Goal: Complete application form: Complete application form

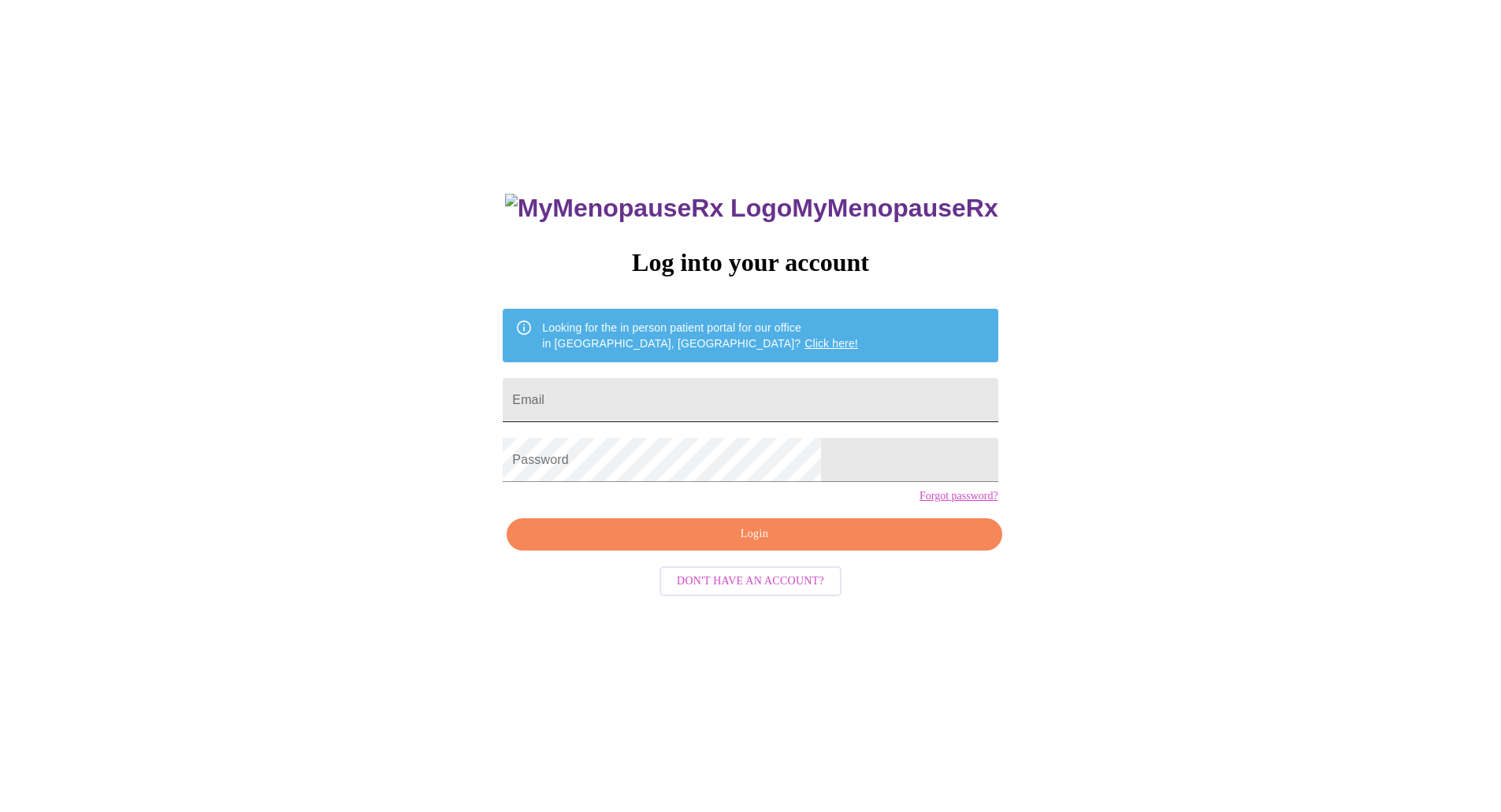
click at [667, 393] on input "Email" at bounding box center [750, 400] width 494 height 44
type input "[EMAIL_ADDRESS][DOMAIN_NAME]"
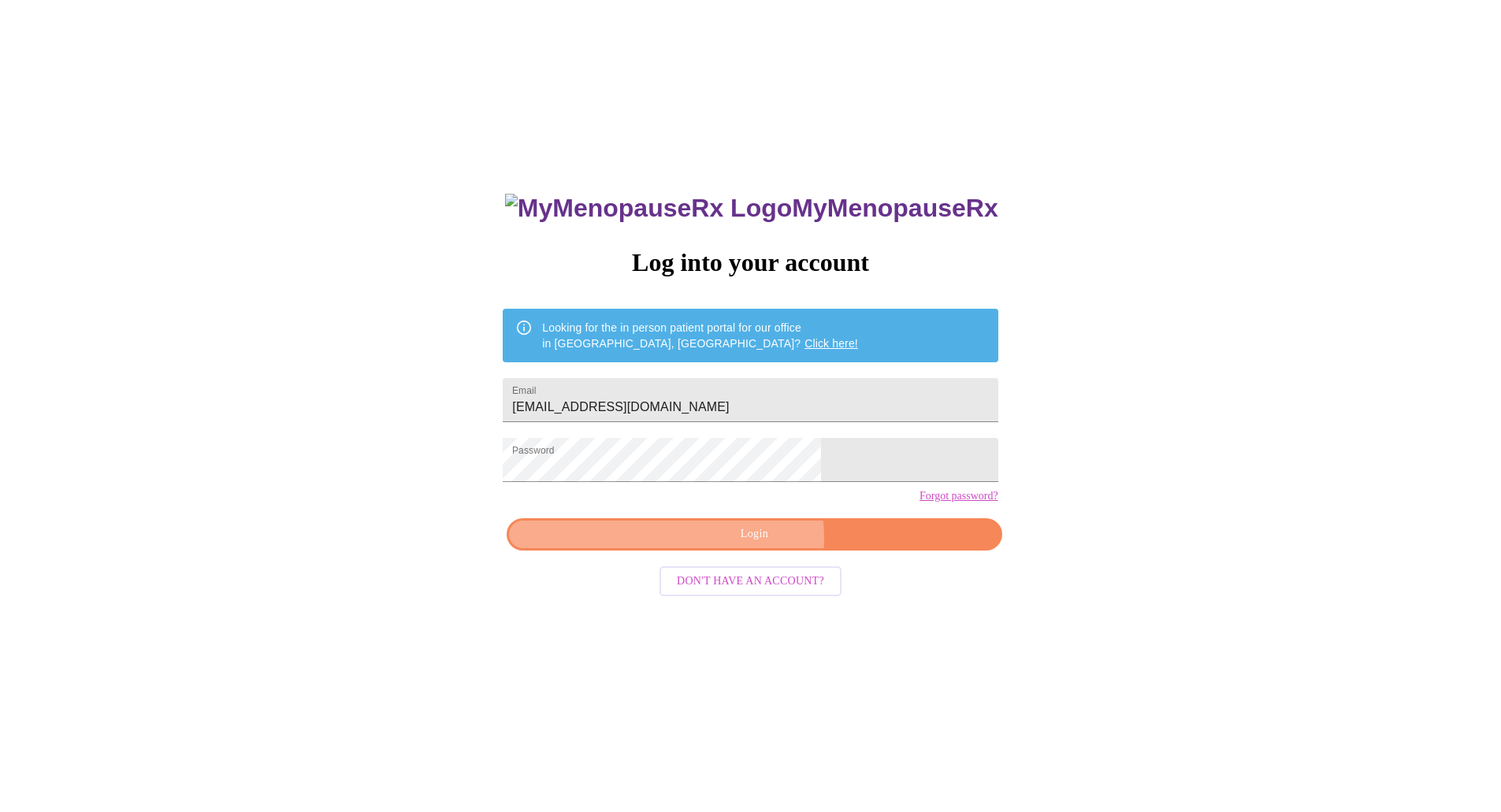
click at [752, 544] on span "Login" at bounding box center [754, 534] width 459 height 20
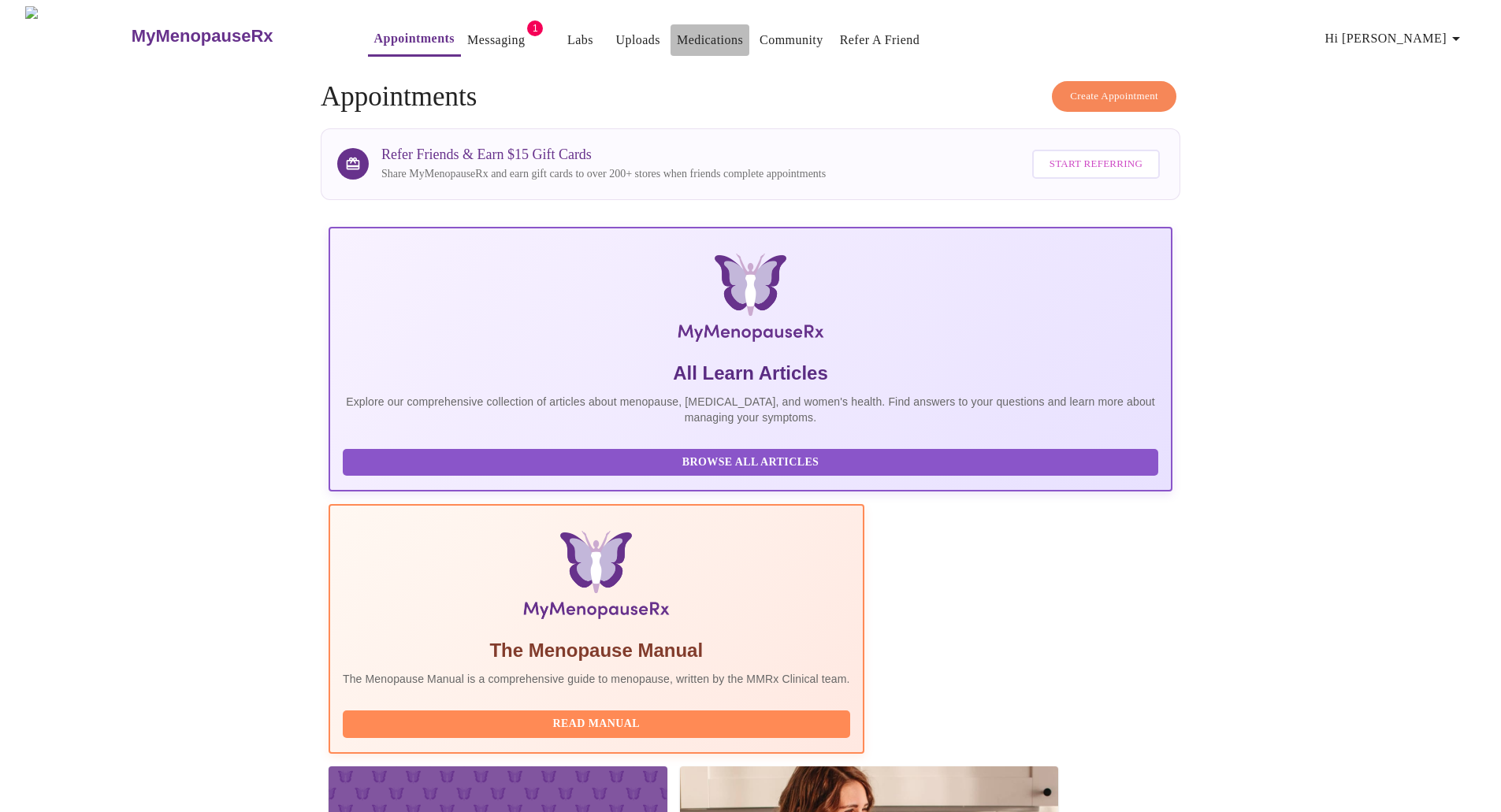
click at [677, 29] on link "Medications" at bounding box center [710, 40] width 66 height 22
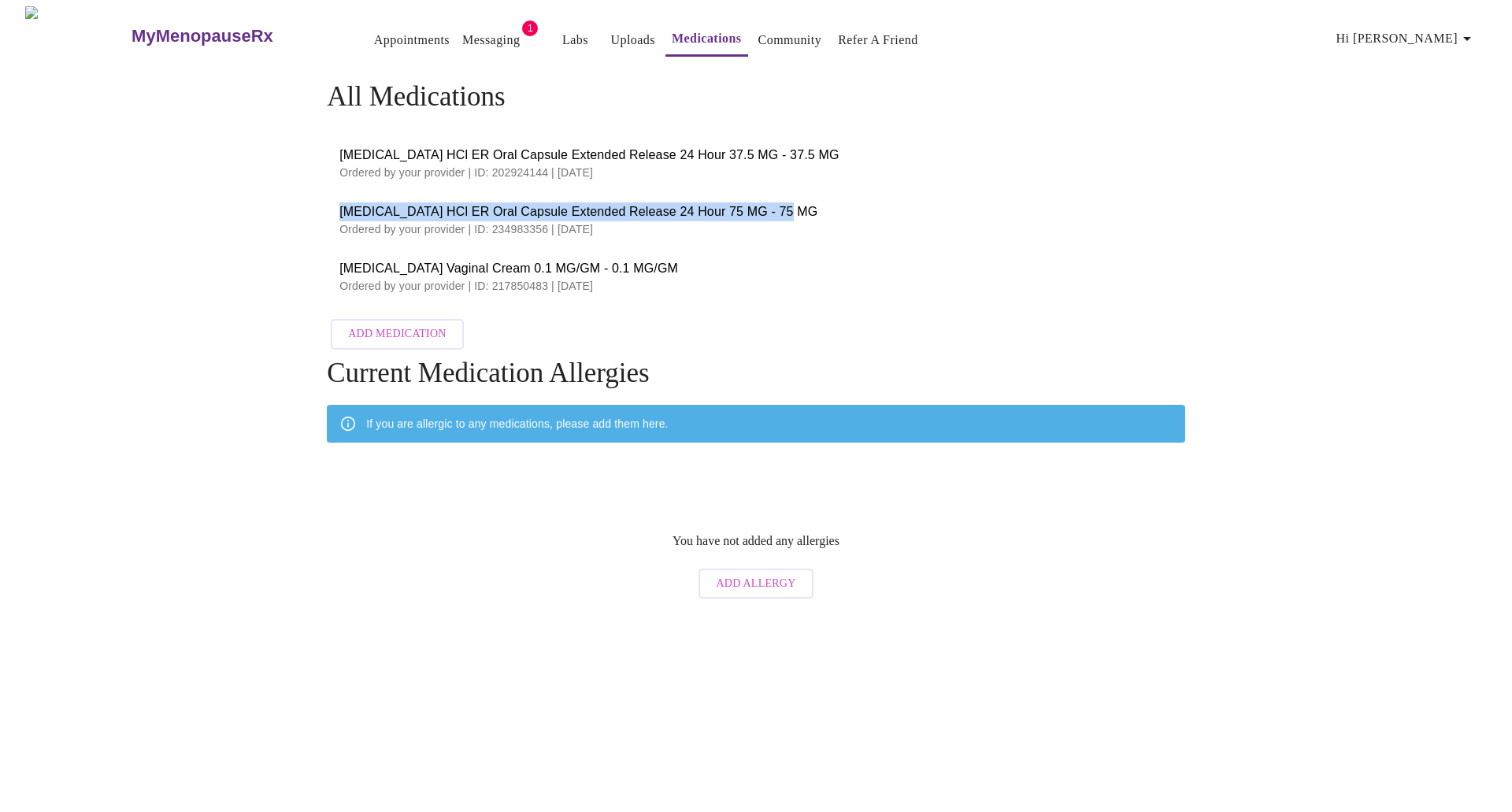
drag, startPoint x: 339, startPoint y: 203, endPoint x: 773, endPoint y: 204, distance: 434.0
click at [773, 204] on li "[MEDICAL_DATA] HCl ER Oral Capsule Extended Release 24 Hour 75 MG - 75 MG Order…" at bounding box center [756, 220] width 859 height 57
copy span "[MEDICAL_DATA] HCl ER Oral Capsule Extended Release 24 Hour 75 MG - 75 MG"
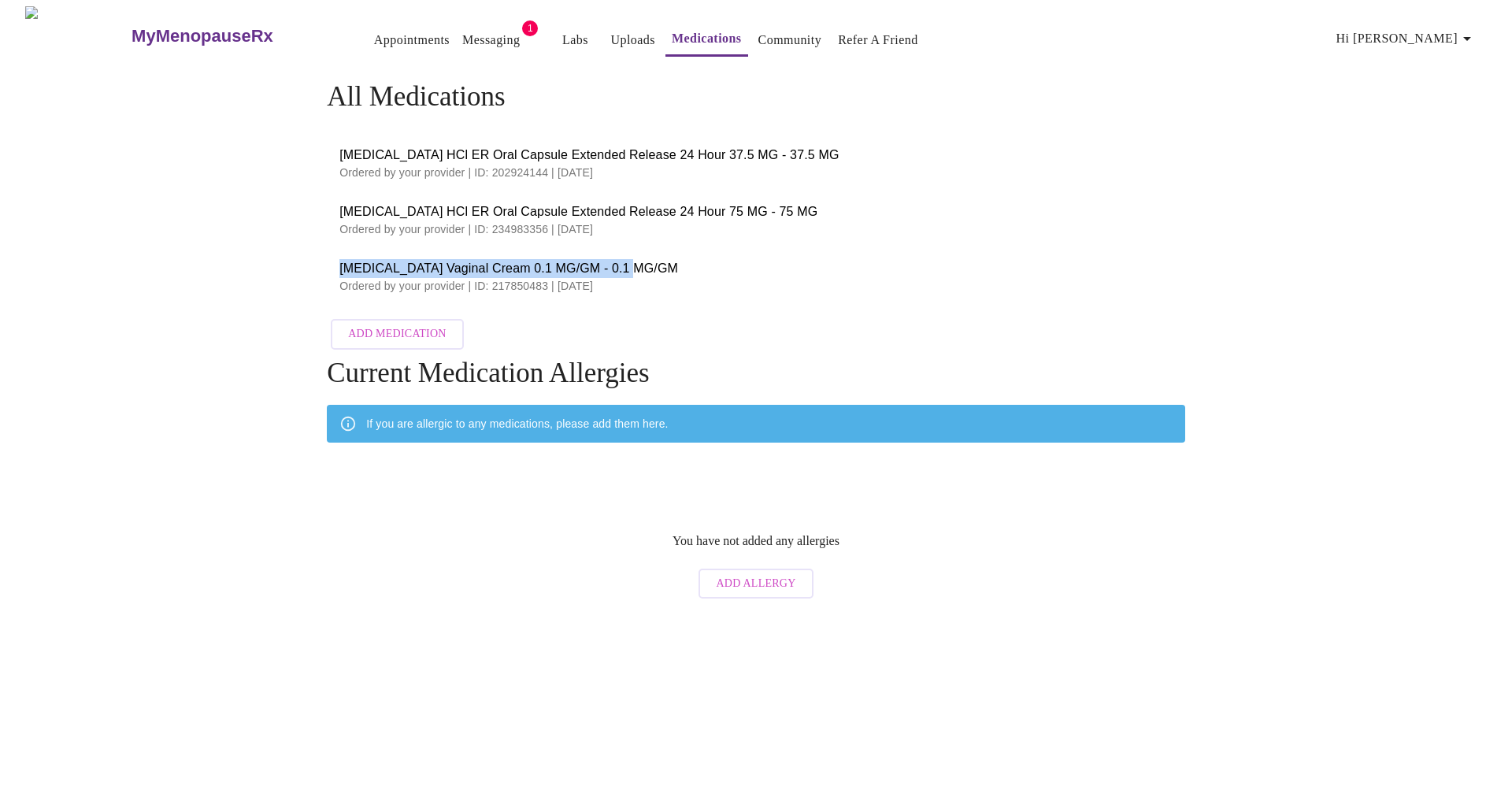
drag, startPoint x: 339, startPoint y: 264, endPoint x: 635, endPoint y: 269, distance: 296.0
click at [635, 269] on li "[MEDICAL_DATA] Vaginal Cream 0.1 MG/GM - 0.1 MG/GM Ordered by your provider | I…" at bounding box center [756, 277] width 859 height 57
copy span "[MEDICAL_DATA] Vaginal Cream 0.1 MG/GM - 0.1 MG/GM"
click at [456, 25] on button "Messaging" at bounding box center [491, 40] width 70 height 32
click at [465, 33] on link "Messaging" at bounding box center [491, 40] width 58 height 22
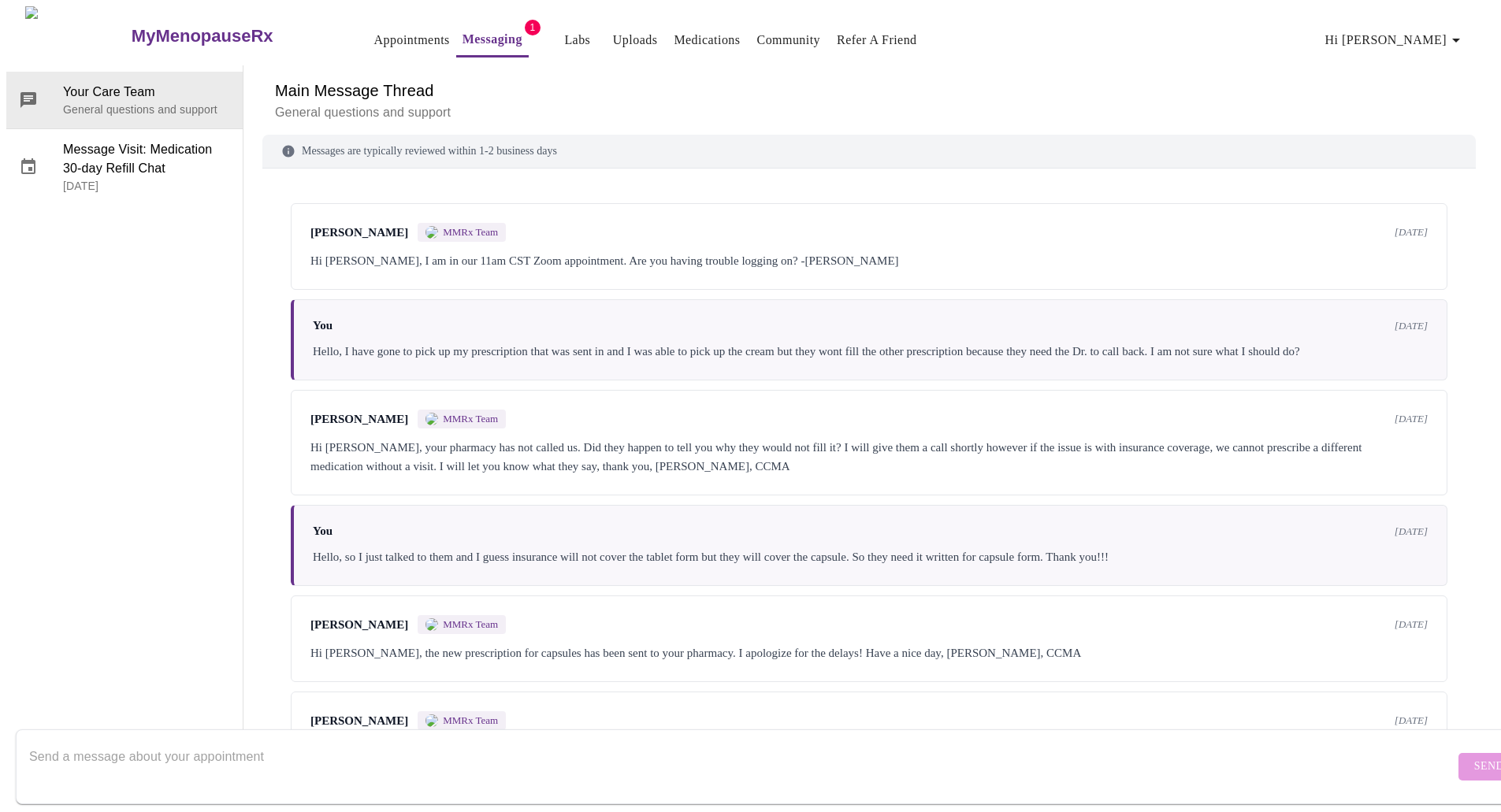
click at [374, 36] on link "Appointments" at bounding box center [412, 40] width 76 height 22
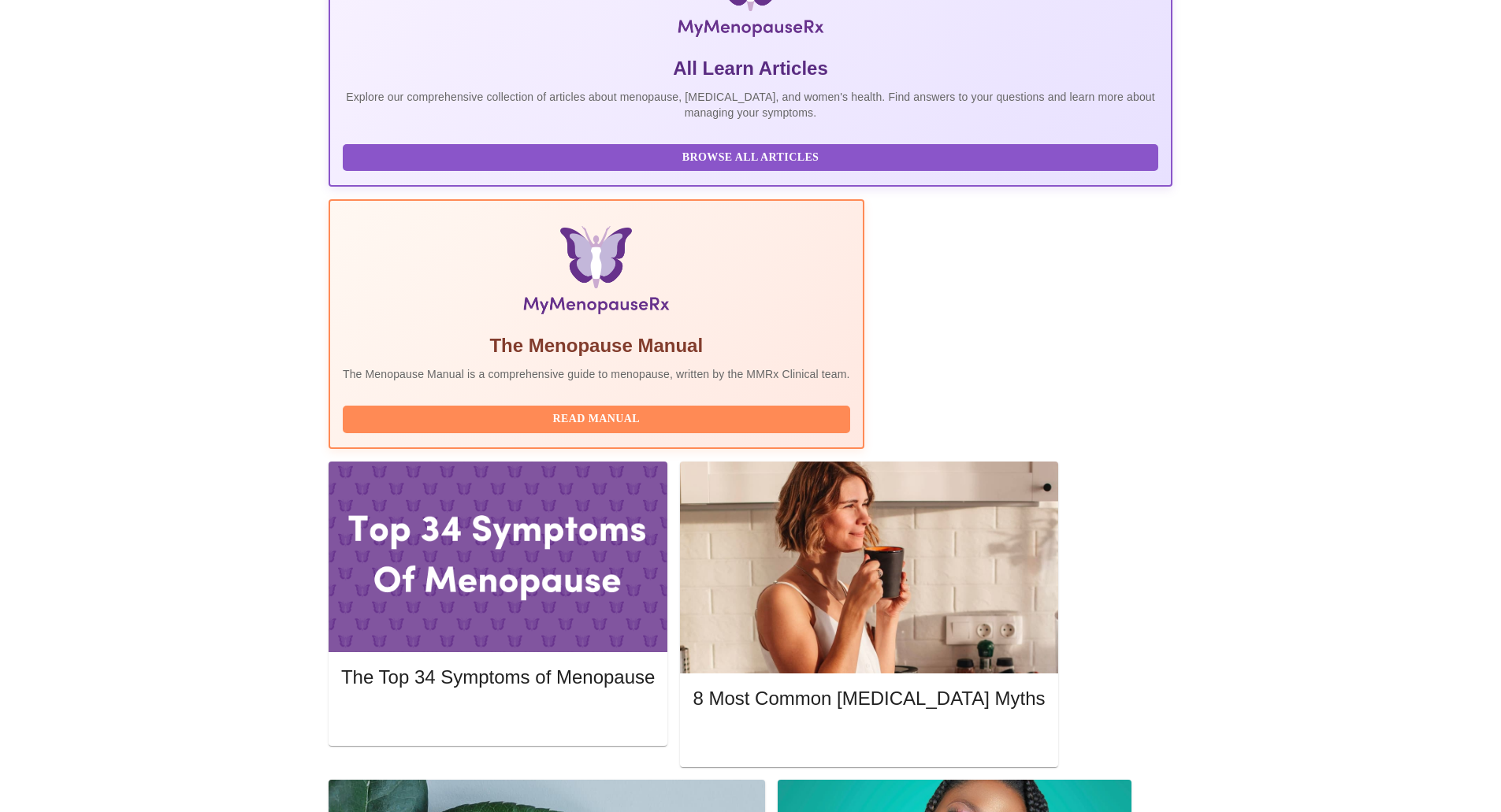
scroll to position [315, 0]
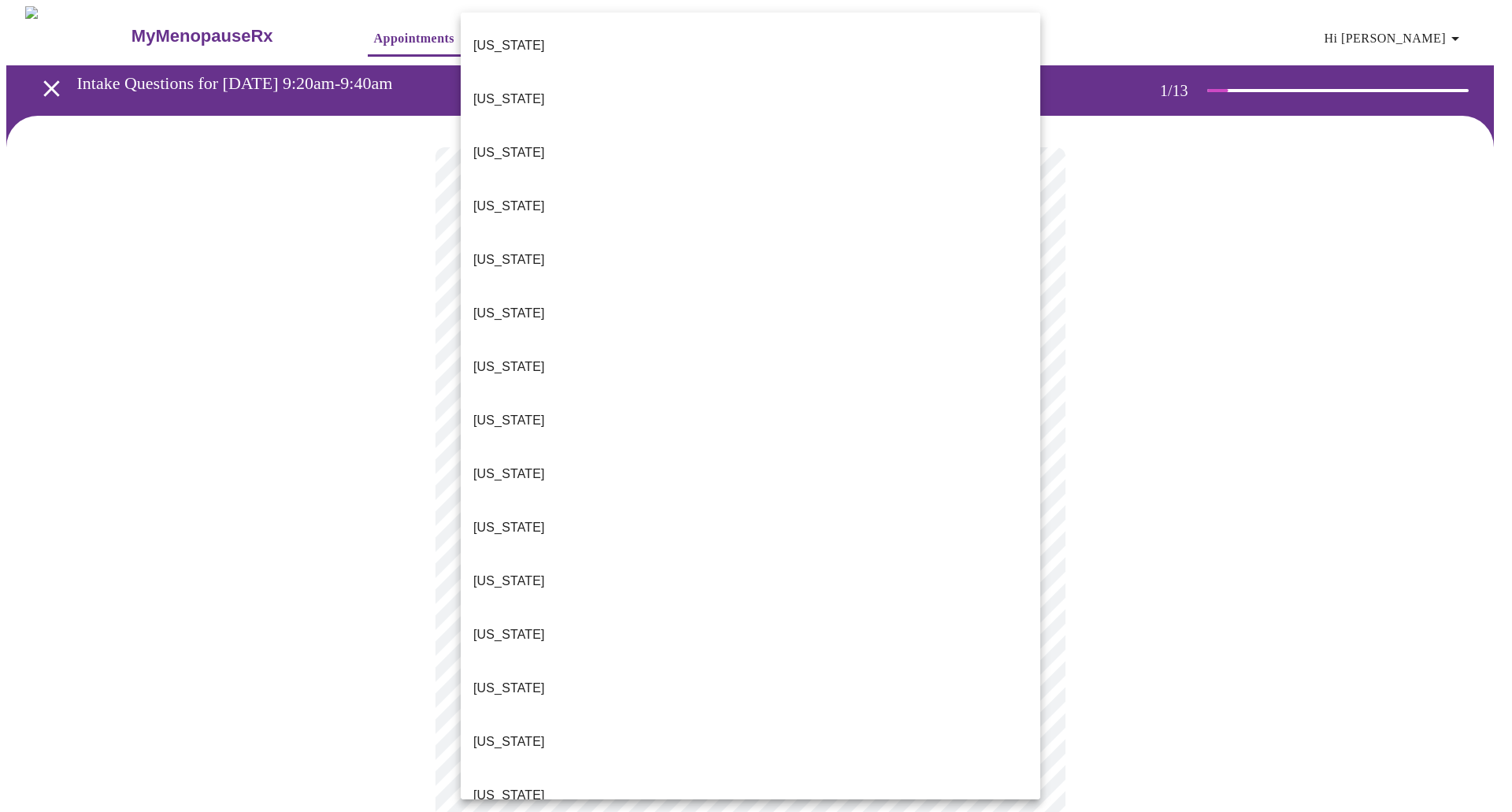
click at [678, 351] on body "MyMenopauseRx Appointments Messaging 1 Labs Uploads Medications Community Refer…" at bounding box center [756, 726] width 1499 height 1440
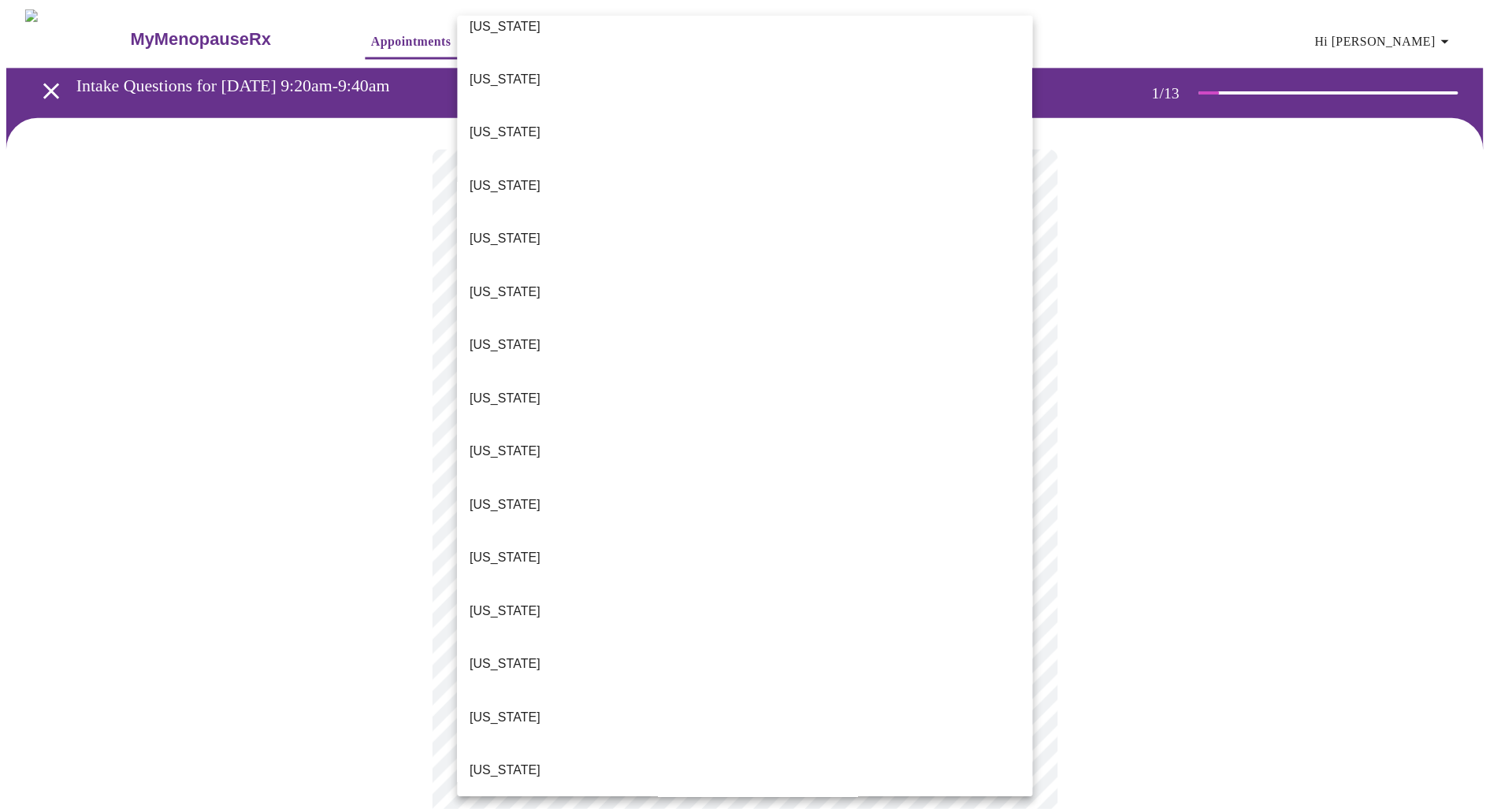
scroll to position [393, 0]
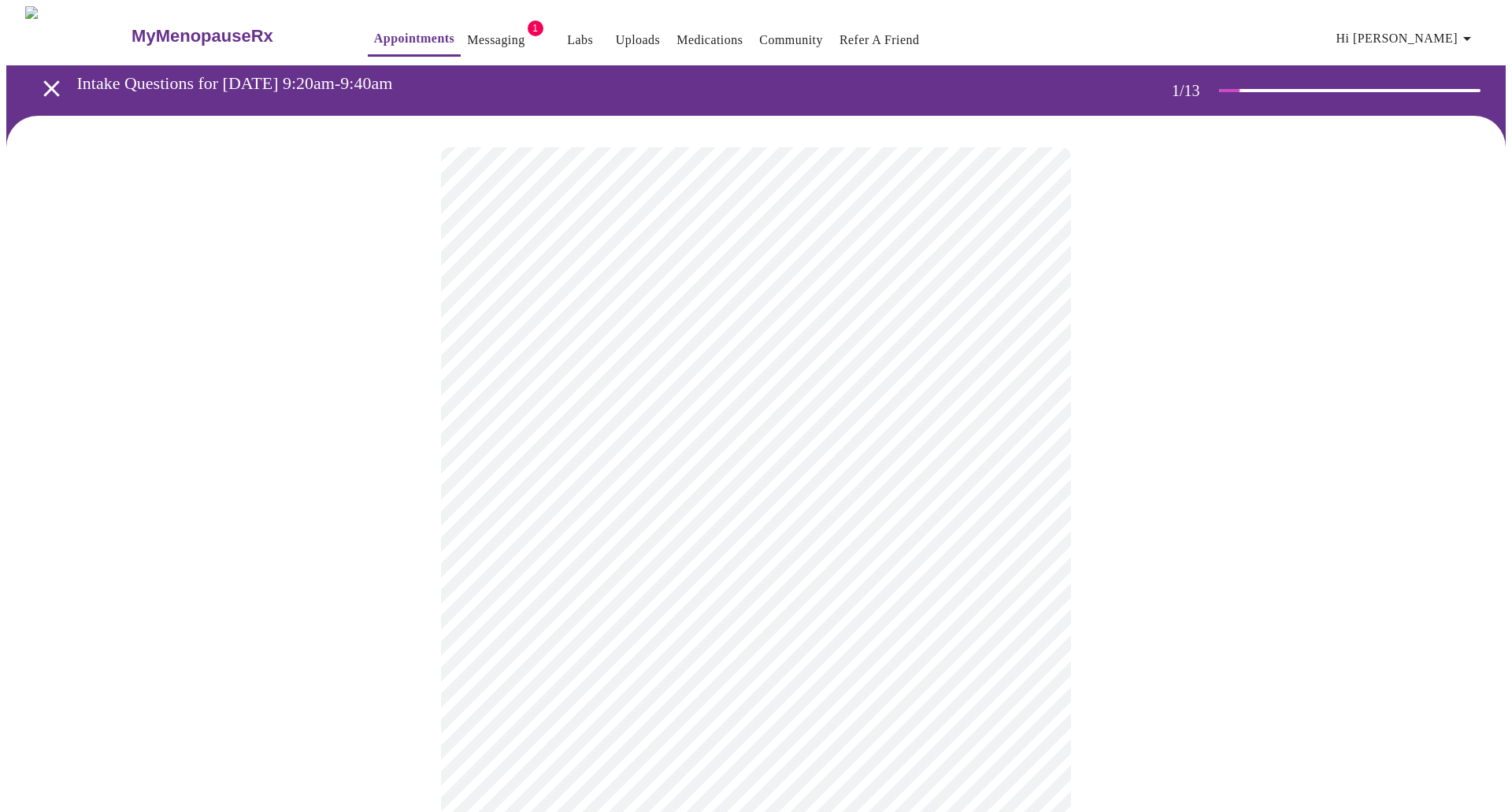
click at [588, 464] on body "MyMenopauseRx Appointments Messaging 1 Labs Uploads Medications Community Refer…" at bounding box center [756, 721] width 1499 height 1430
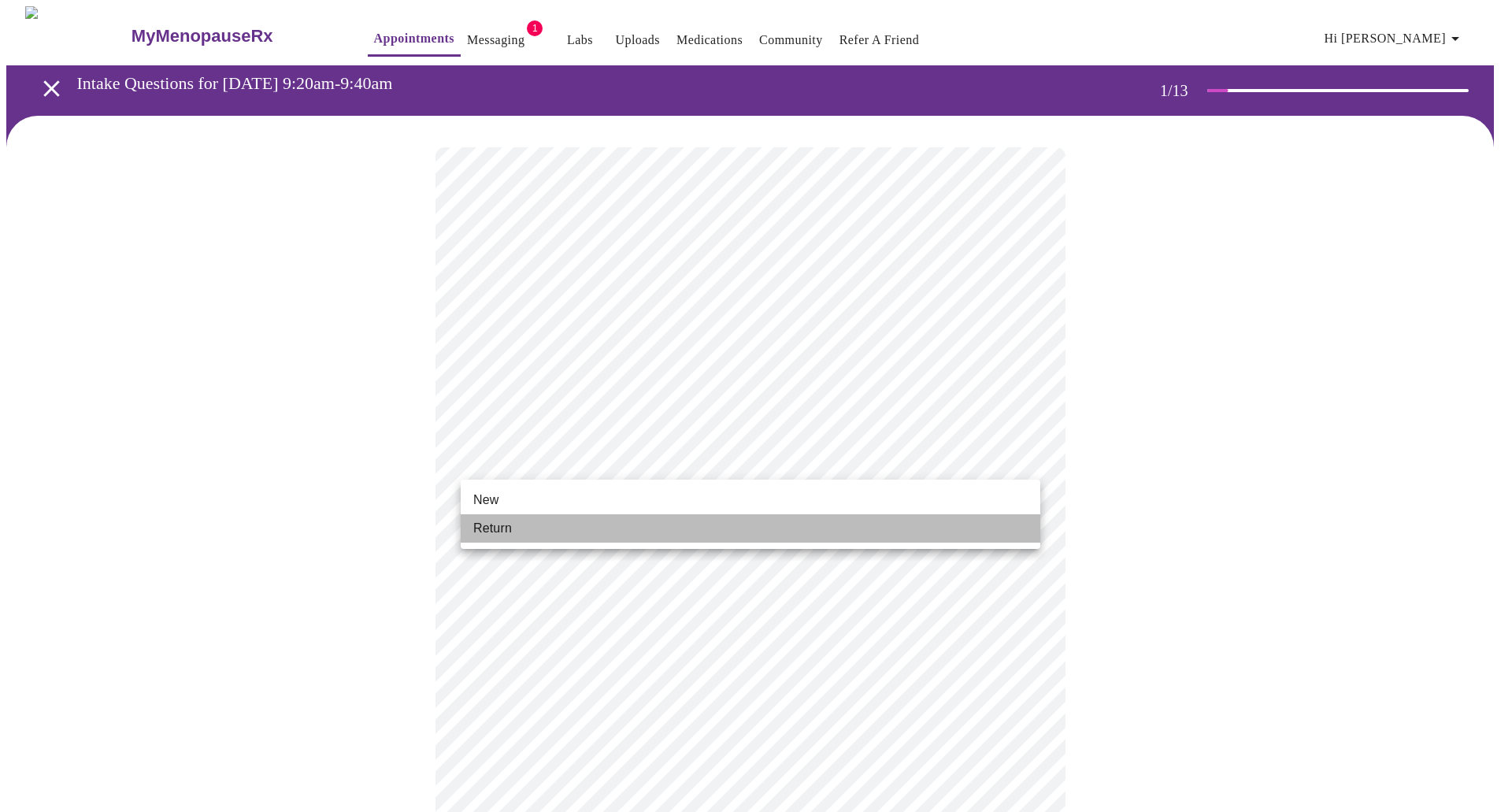
click at [534, 526] on li "Return" at bounding box center [751, 529] width 580 height 28
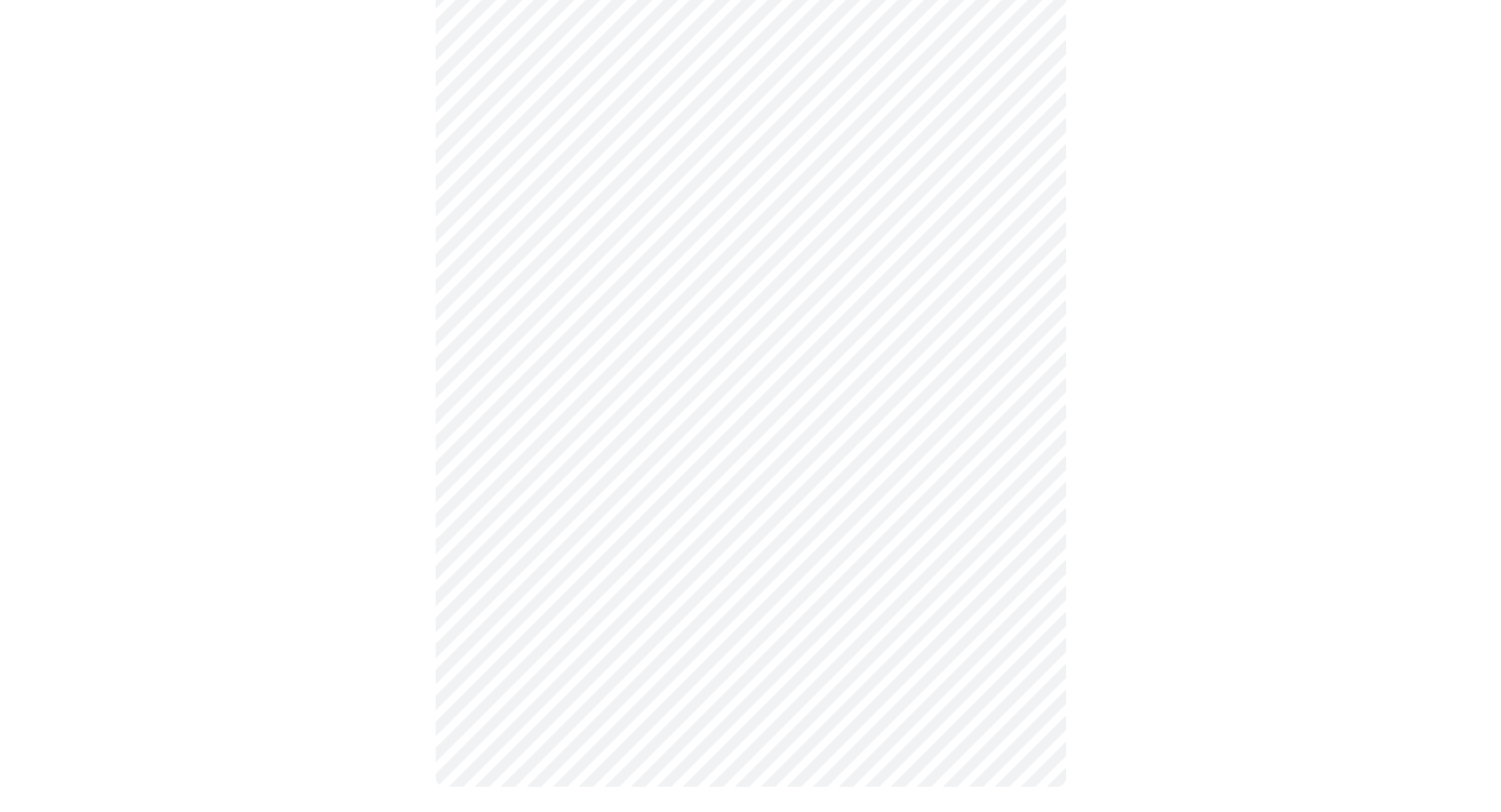
scroll to position [0, 0]
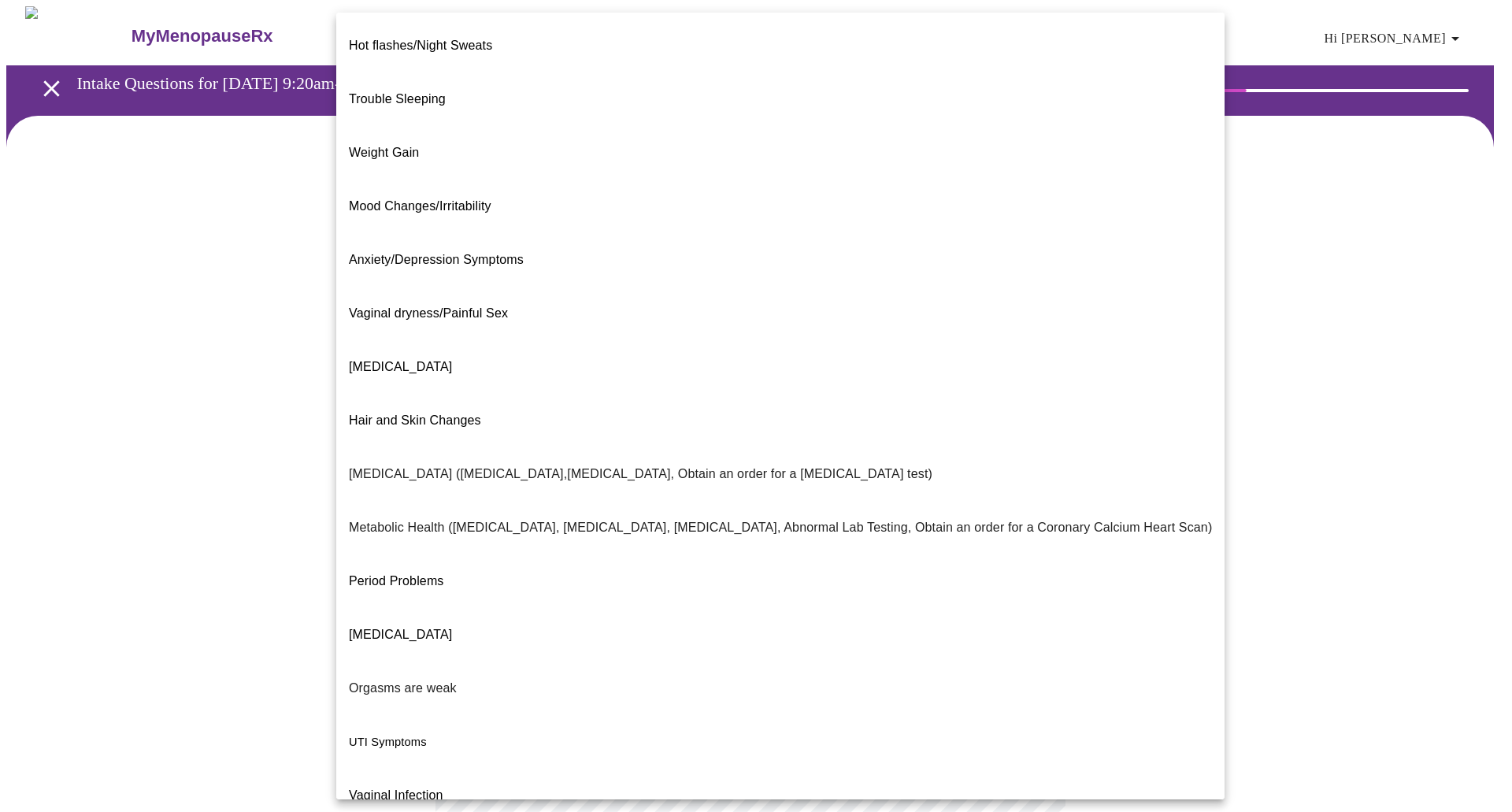
click at [759, 325] on body "MyMenopauseRx Appointments Messaging 1 Labs Uploads Medications Community Refer…" at bounding box center [756, 480] width 1499 height 947
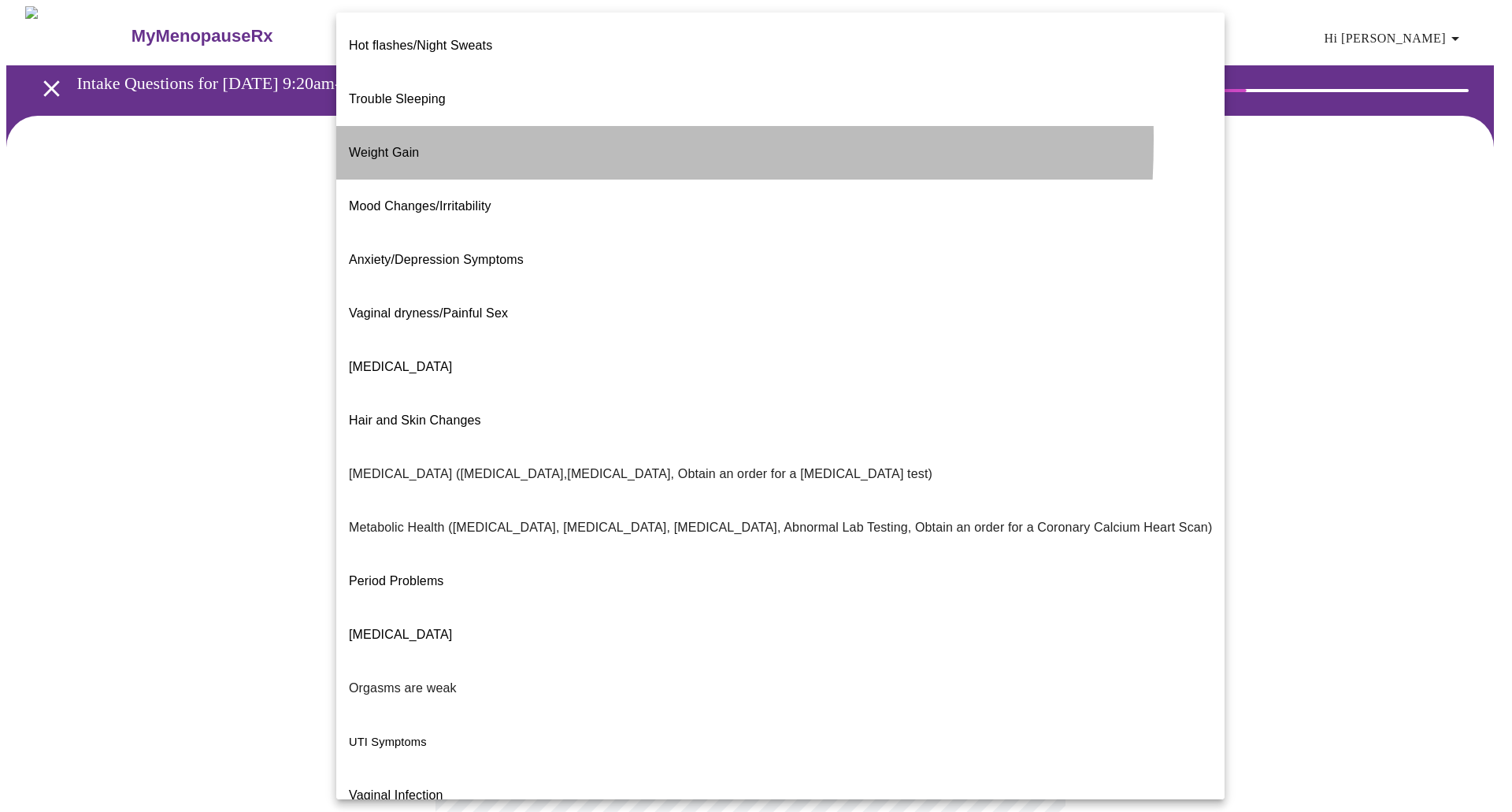
click at [393, 146] on span "Weight Gain" at bounding box center [384, 153] width 70 height 13
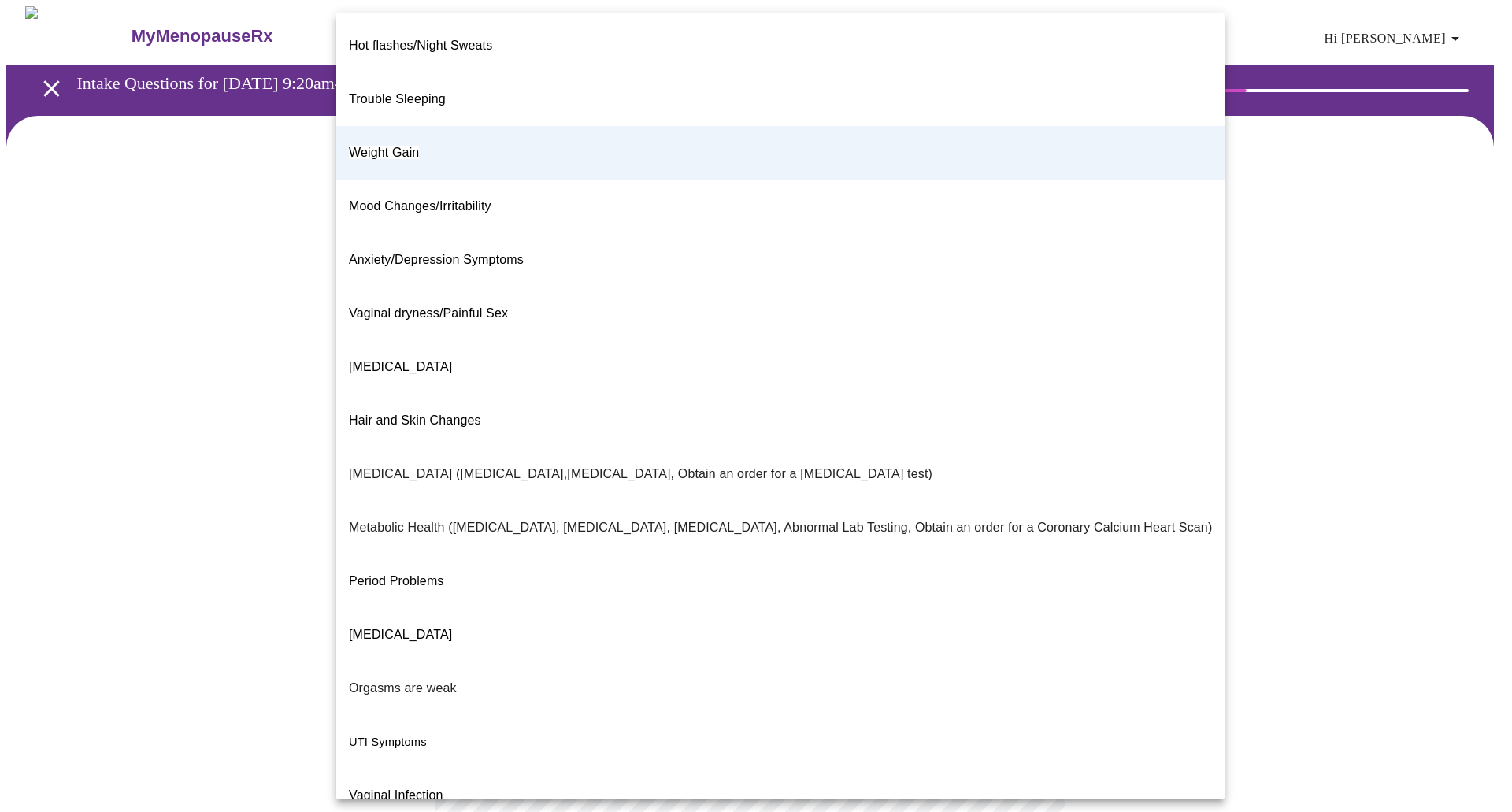
click at [947, 346] on body "MyMenopauseRx Appointments Messaging 1 Labs Uploads Medications Community Refer…" at bounding box center [756, 475] width 1499 height 938
click at [232, 671] on div at bounding box center [756, 406] width 1512 height 812
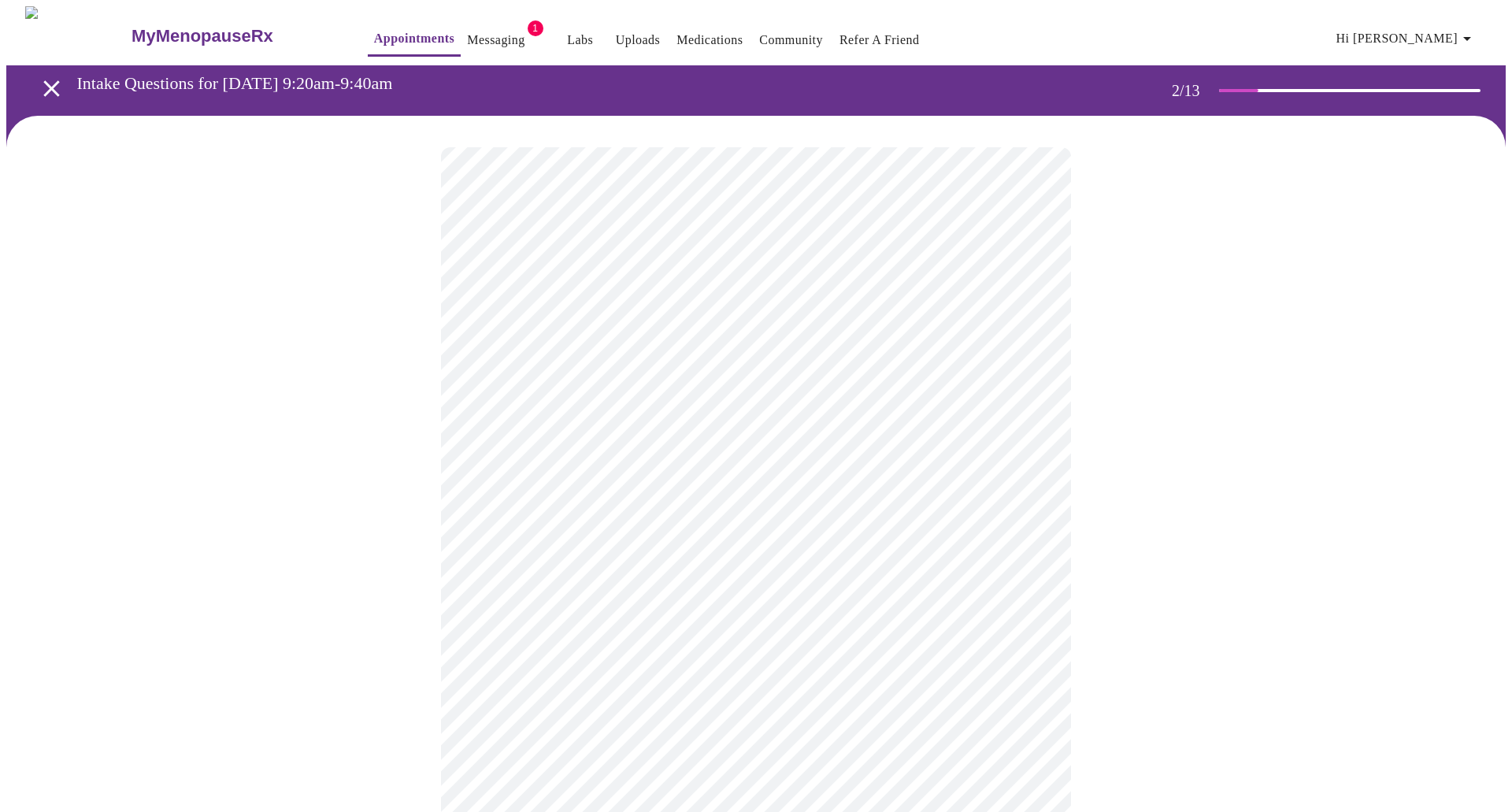
click at [515, 484] on body "MyMenopauseRx Appointments Messaging 1 Labs Uploads Medications Community Refer…" at bounding box center [756, 475] width 1499 height 938
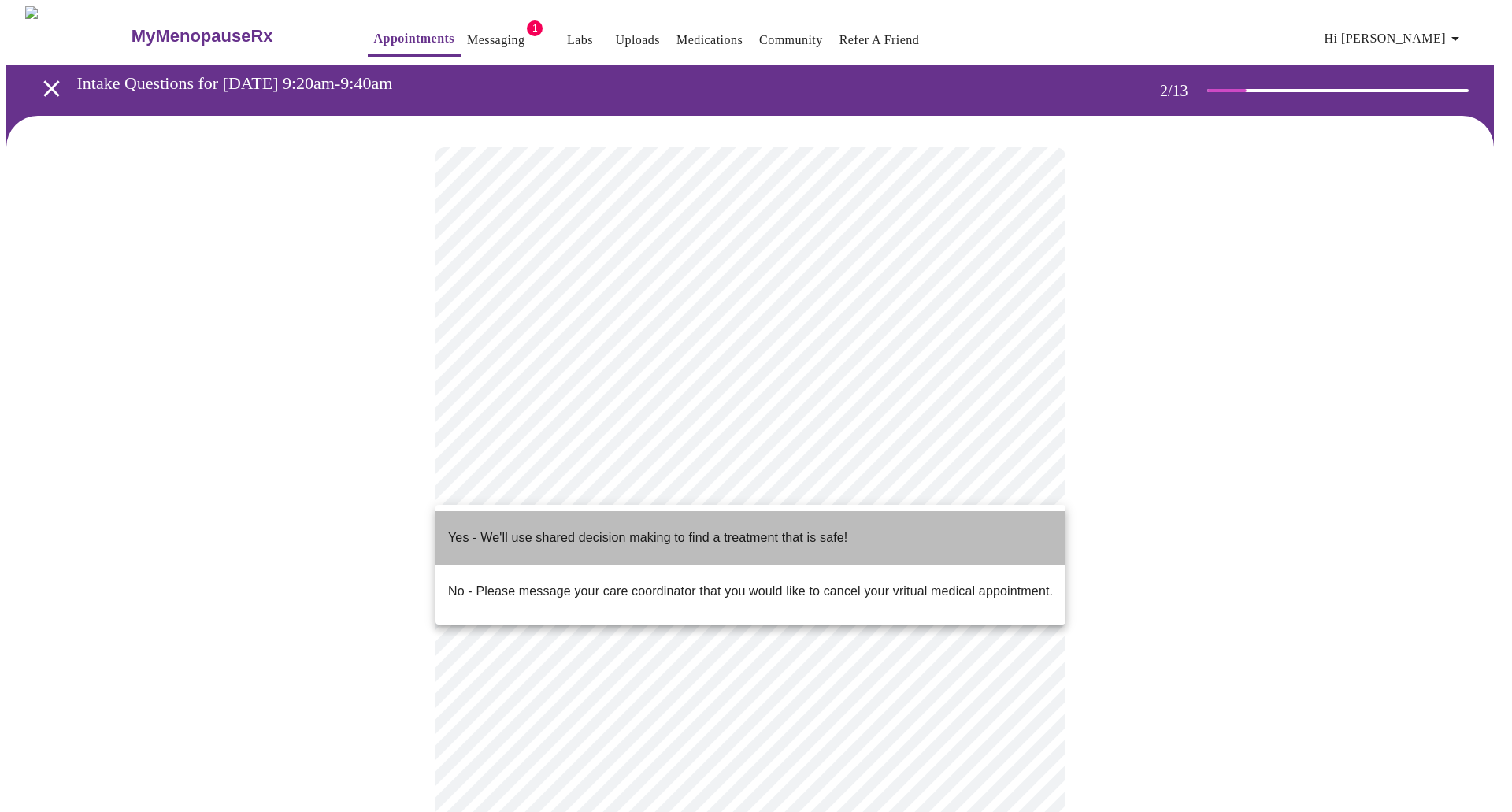
click at [498, 529] on p "Yes - We'll use shared decision making to find a treatment that is safe!" at bounding box center [648, 538] width 399 height 19
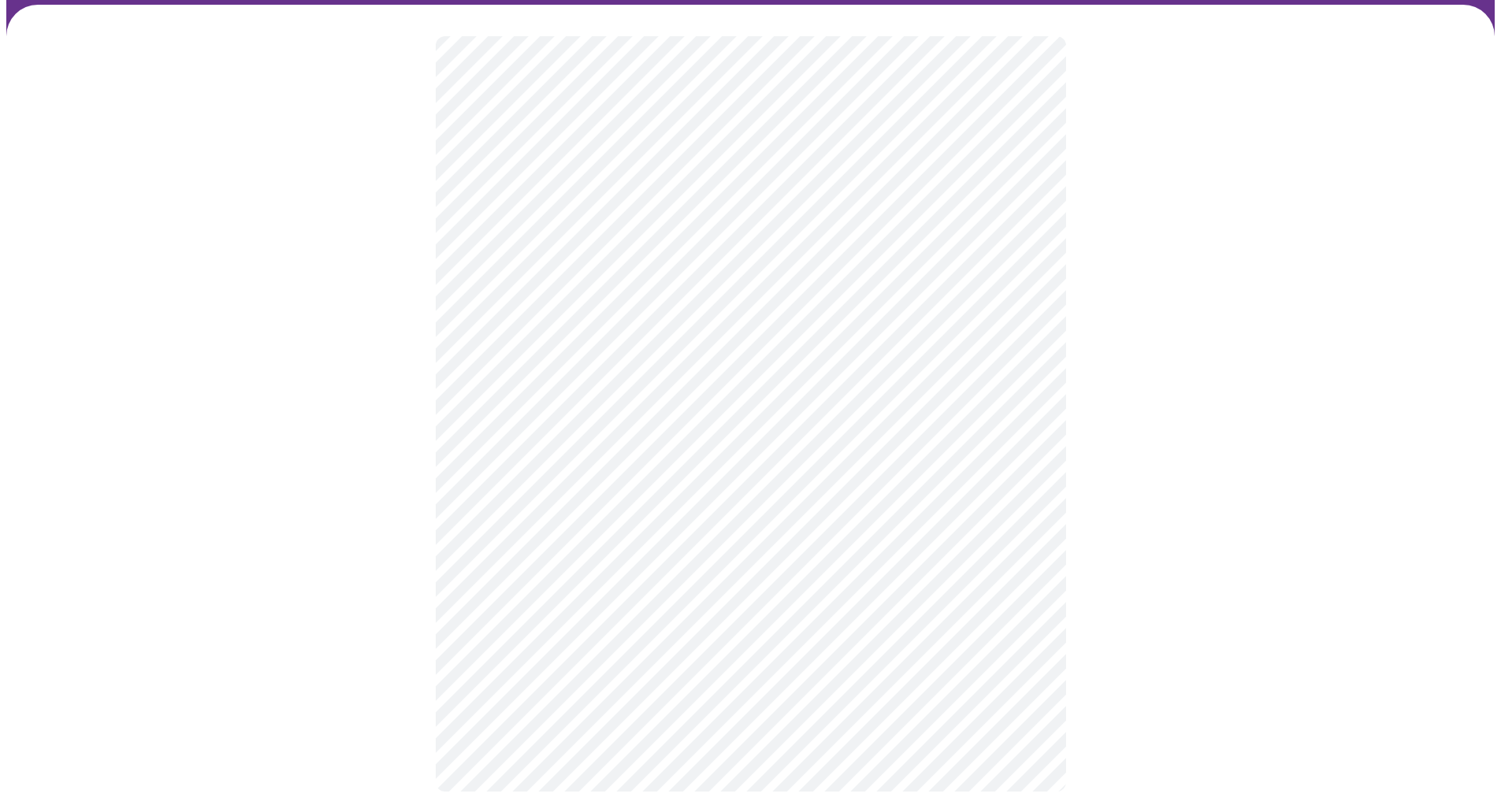
scroll to position [116, 0]
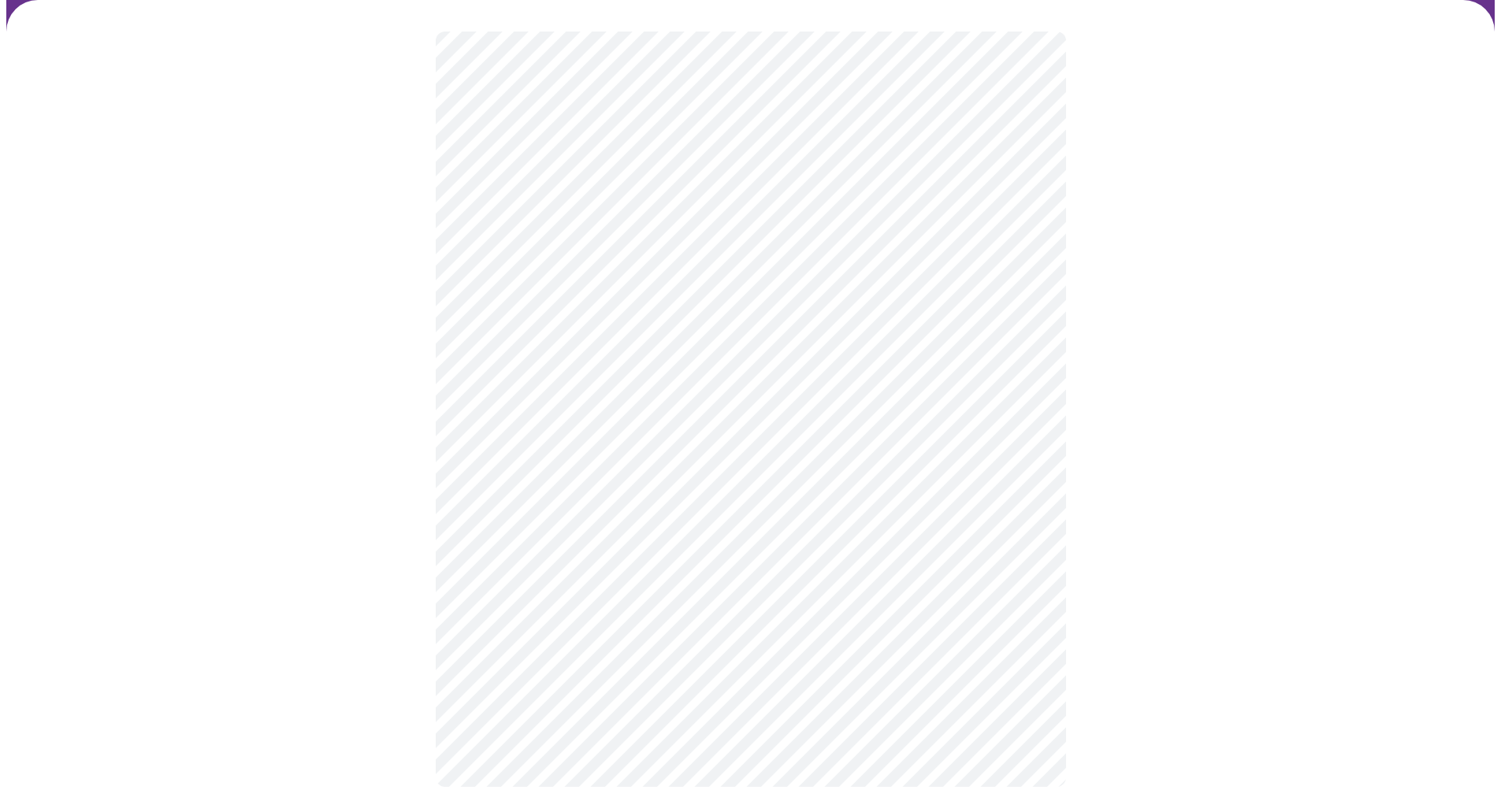
click at [384, 587] on div at bounding box center [750, 409] width 1488 height 819
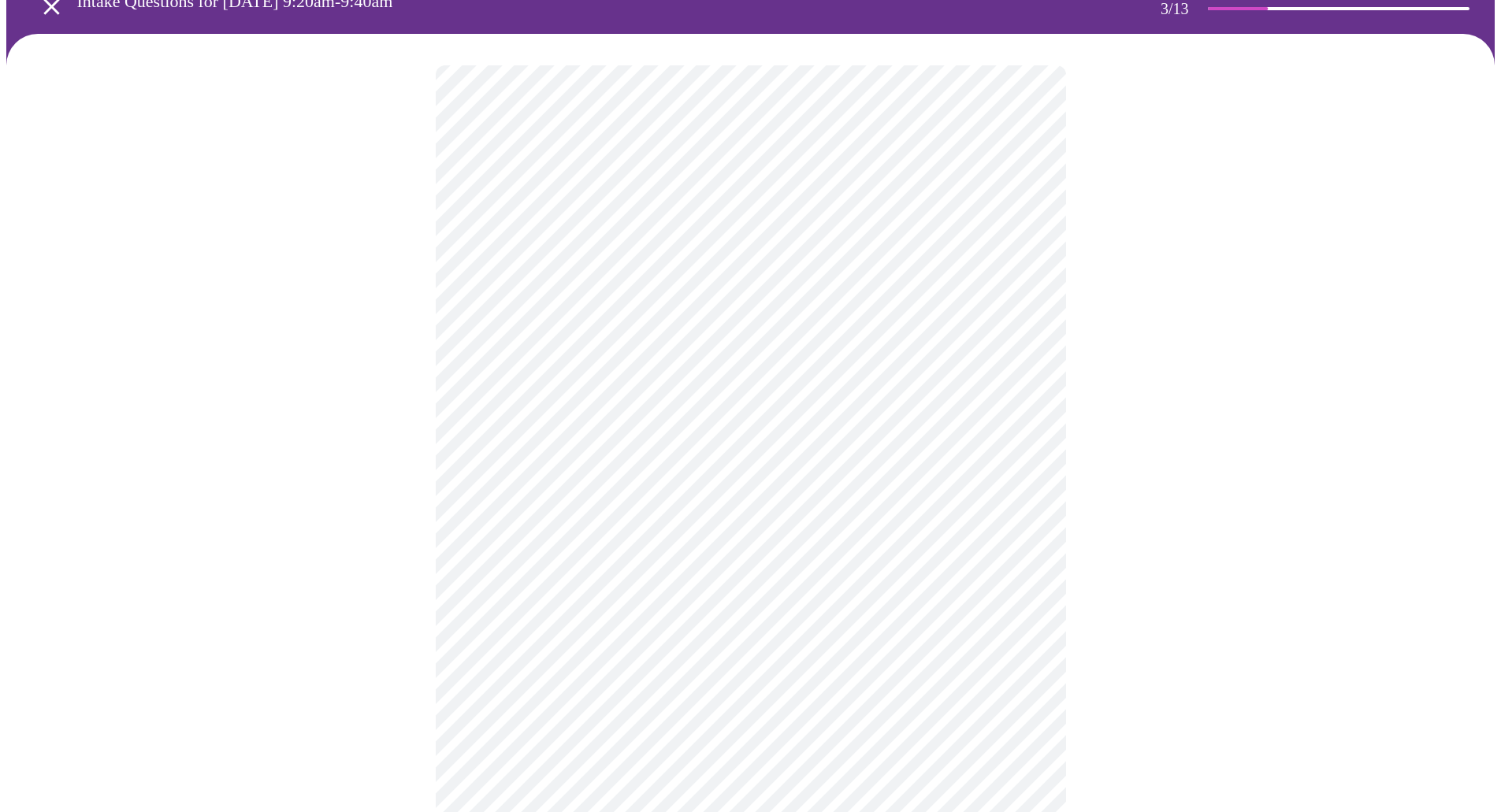
scroll to position [0, 0]
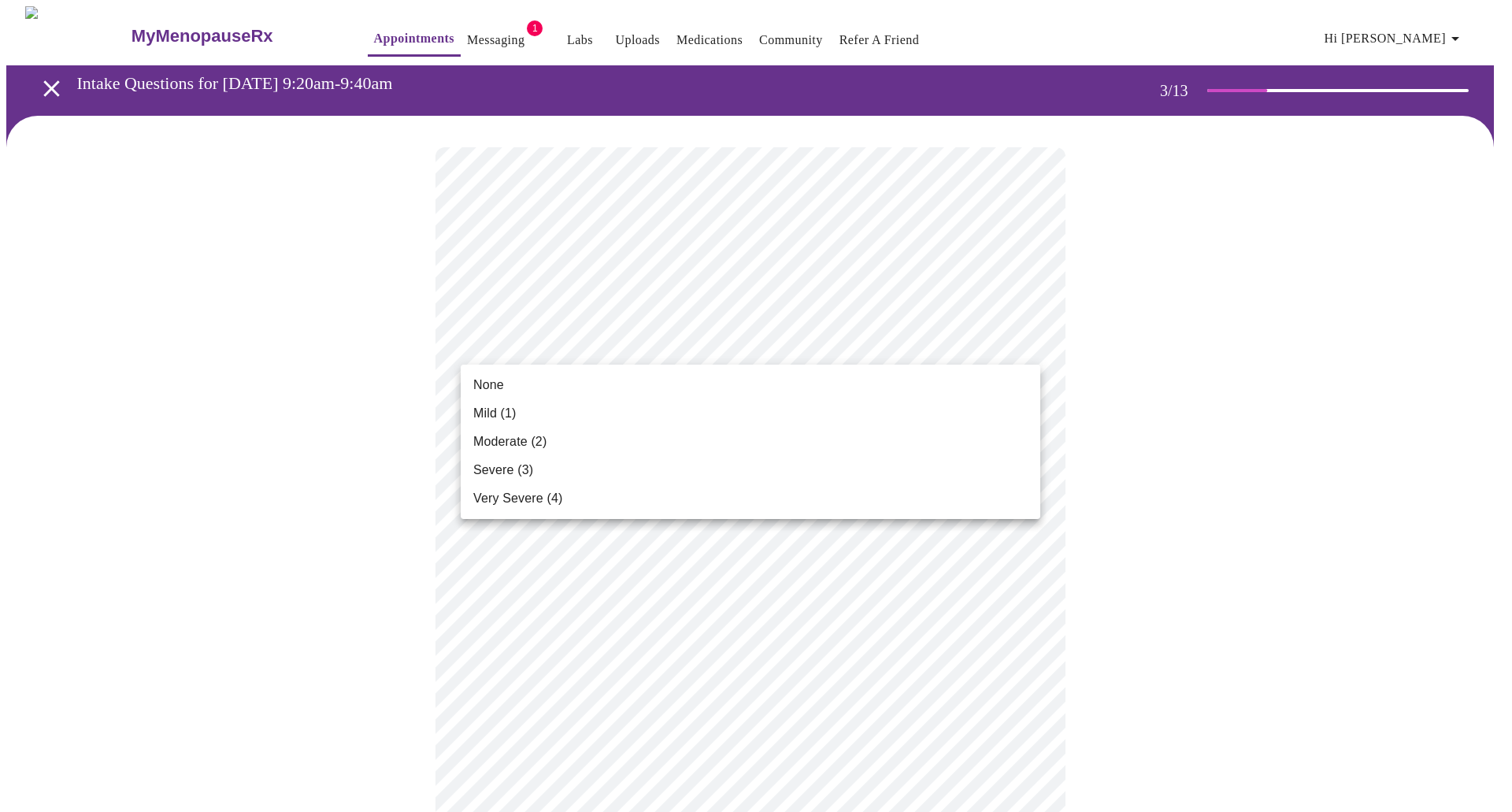
click at [520, 416] on li "Mild (1)" at bounding box center [751, 414] width 580 height 28
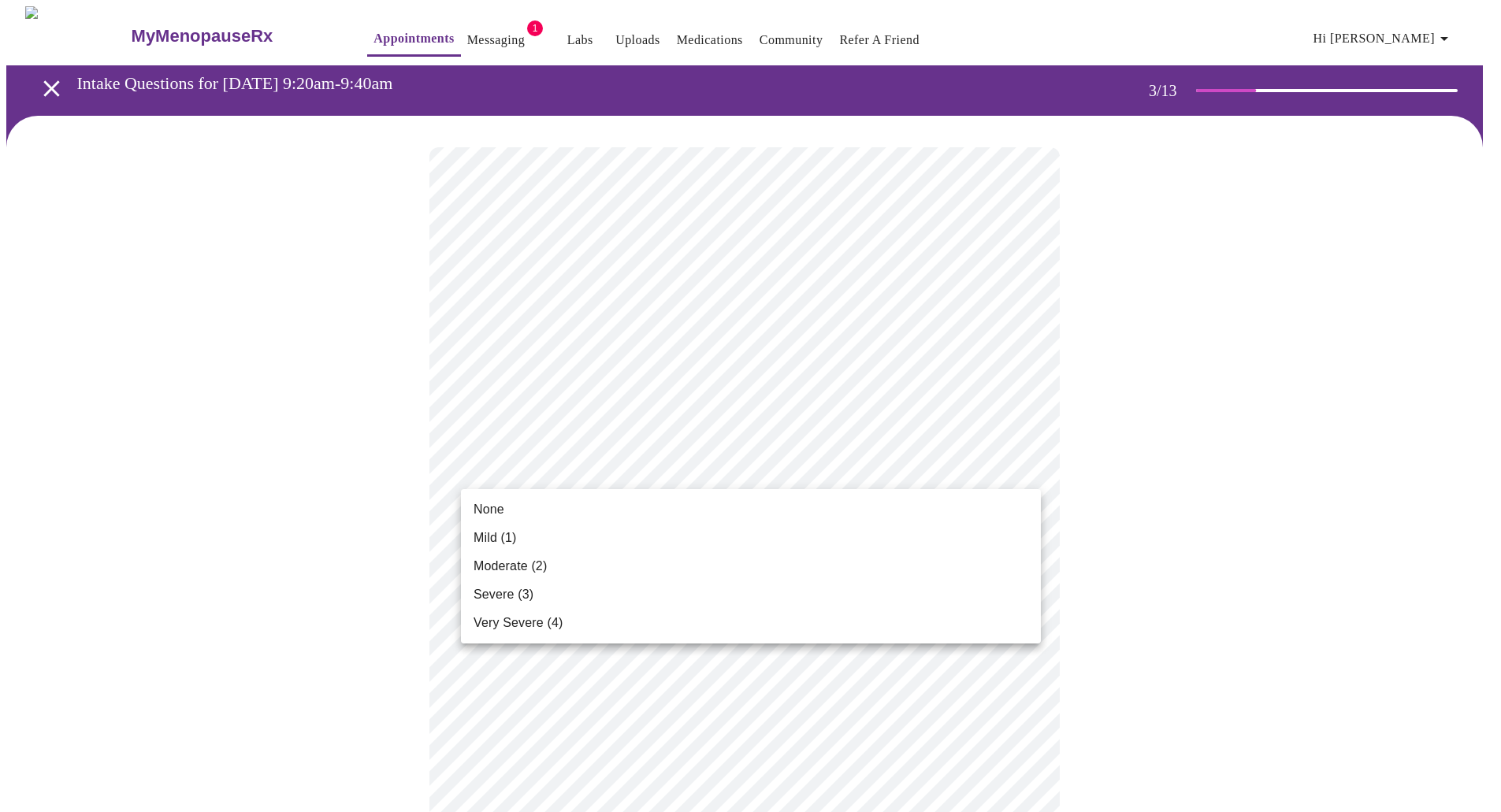
click at [520, 515] on li "None" at bounding box center [751, 509] width 580 height 28
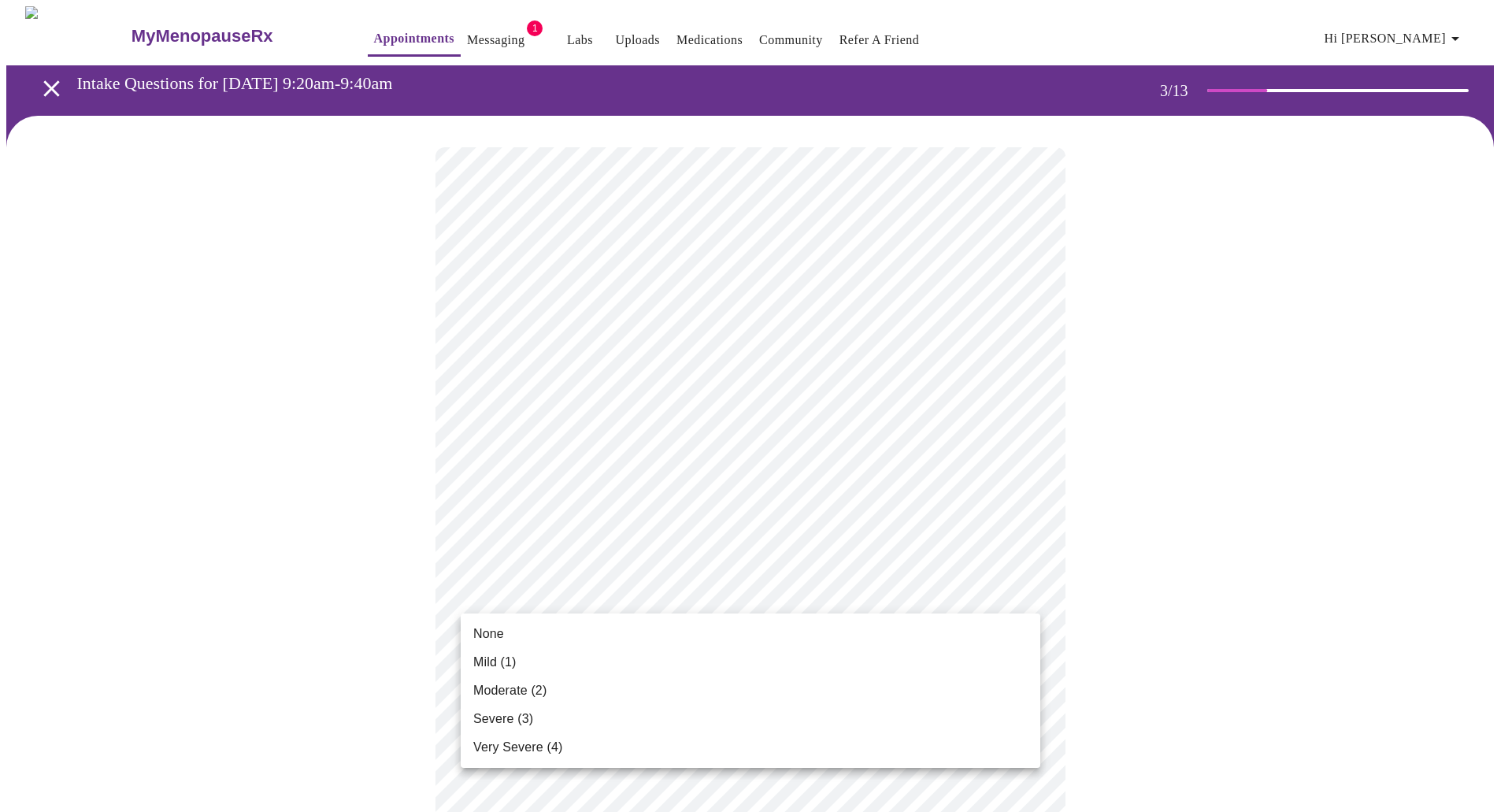
click at [487, 633] on span "None" at bounding box center [488, 634] width 31 height 19
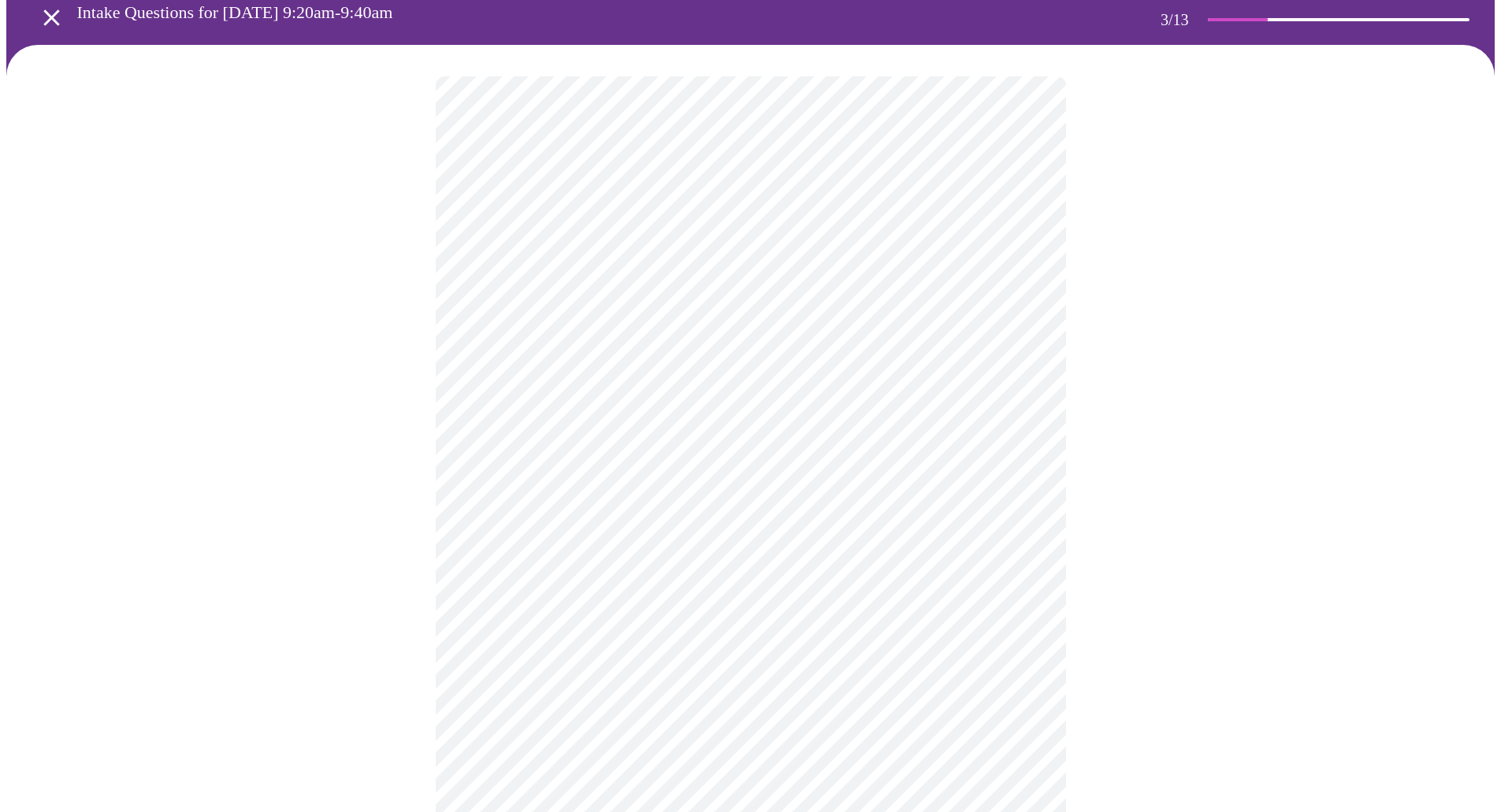
scroll to position [236, 0]
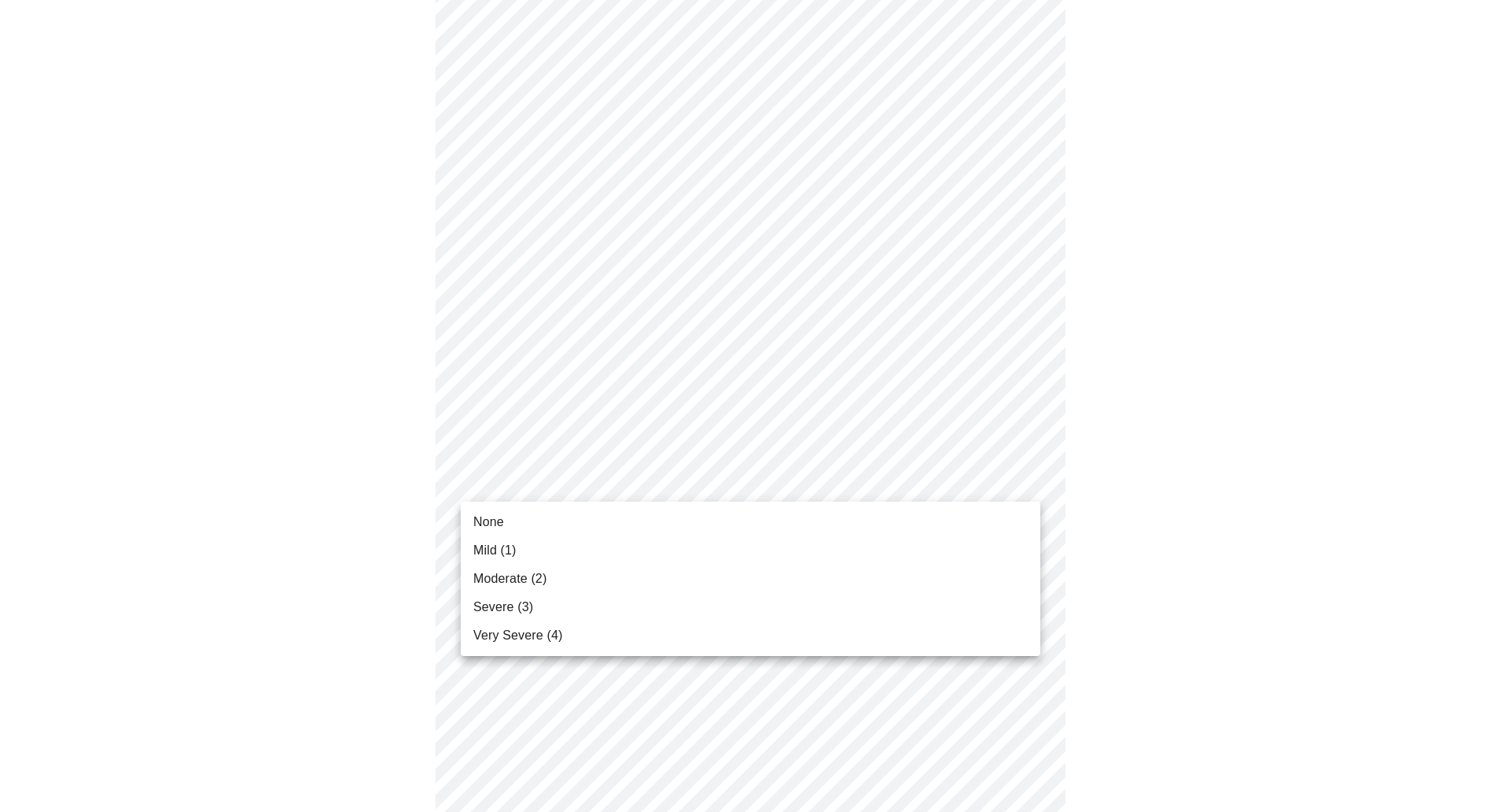
click at [612, 475] on body "MyMenopauseRx Appointments Messaging 1 Labs Uploads Medications Community Refer…" at bounding box center [756, 784] width 1499 height 2029
click at [508, 519] on li "None" at bounding box center [751, 523] width 580 height 28
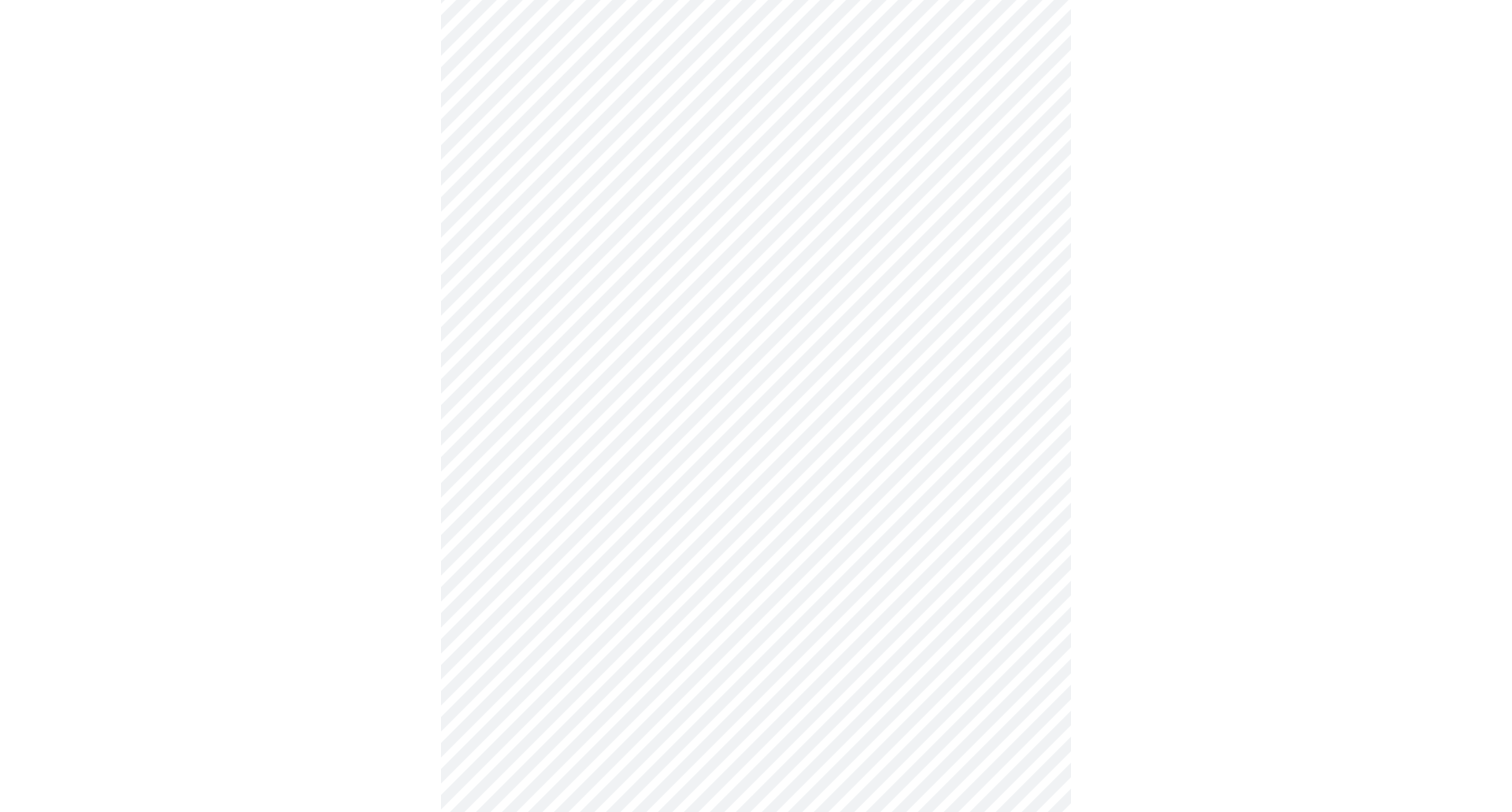
click at [744, 583] on body "MyMenopauseRx Appointments Messaging 1 Labs Uploads Medications Community Refer…" at bounding box center [756, 774] width 1499 height 2007
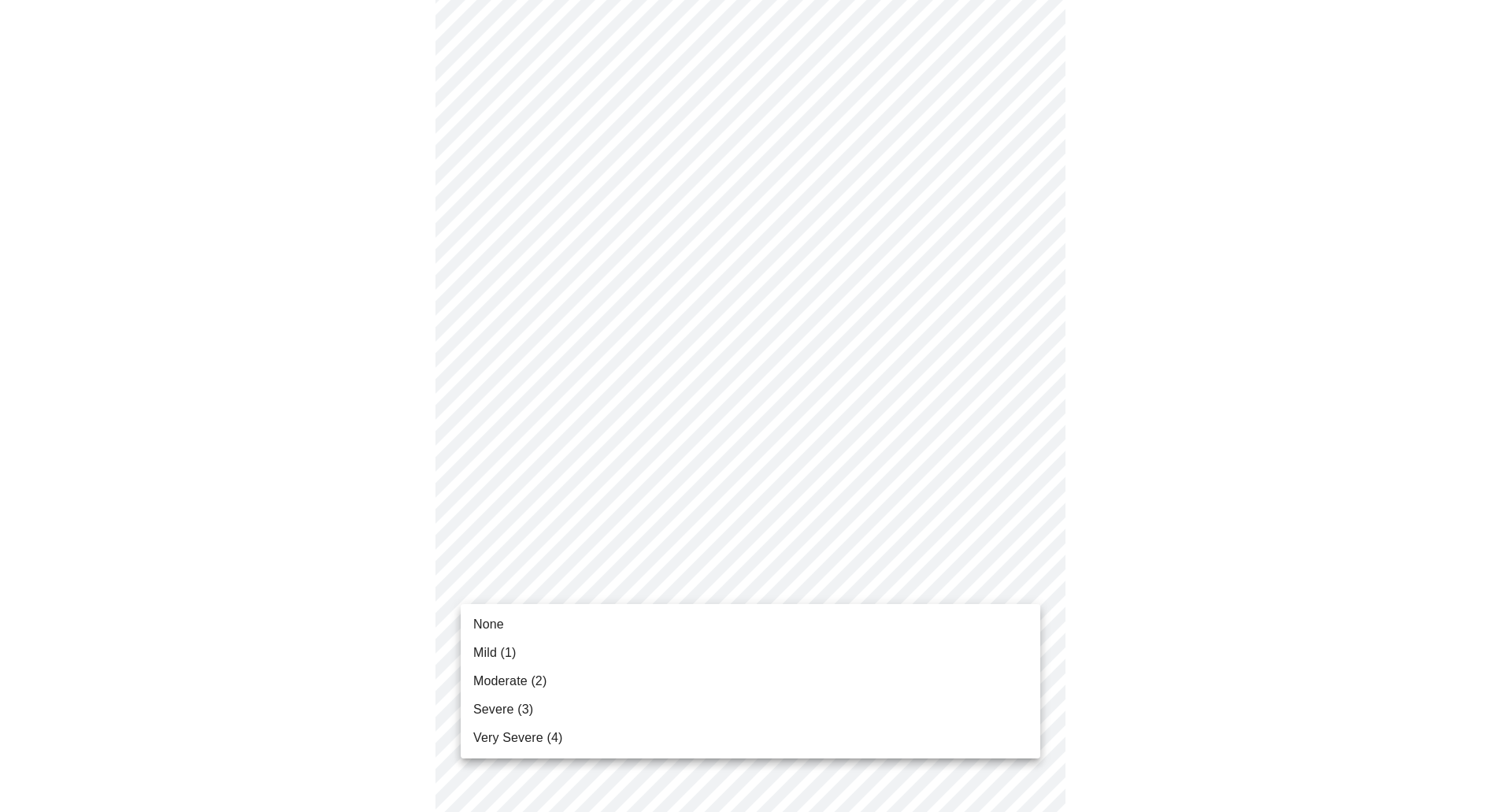
click at [523, 624] on li "None" at bounding box center [751, 624] width 580 height 28
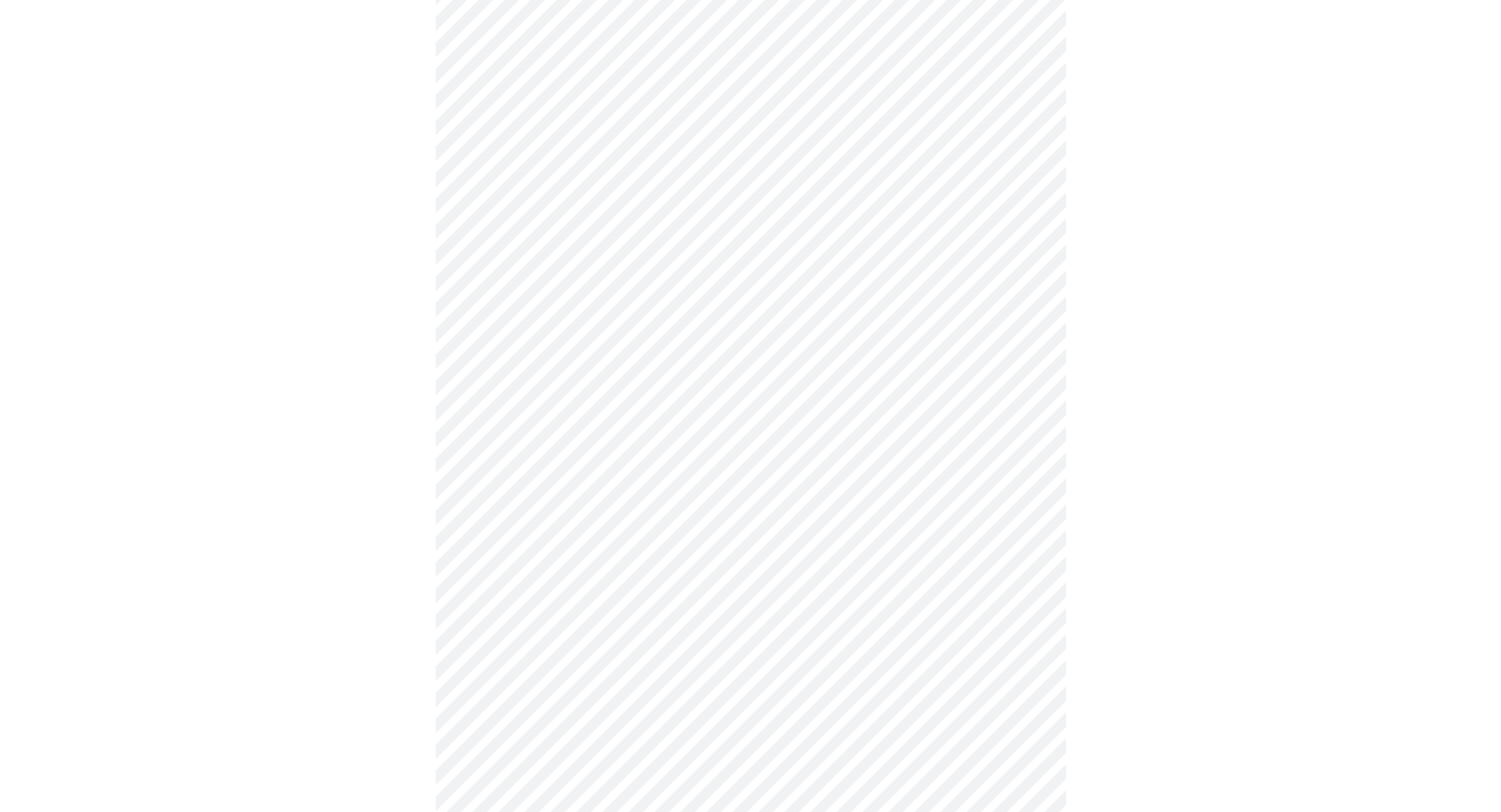
scroll to position [393, 0]
click at [637, 534] on body "MyMenopauseRx Appointments Messaging 1 Labs Uploads Medications Community Refer…" at bounding box center [756, 604] width 1500 height 1985
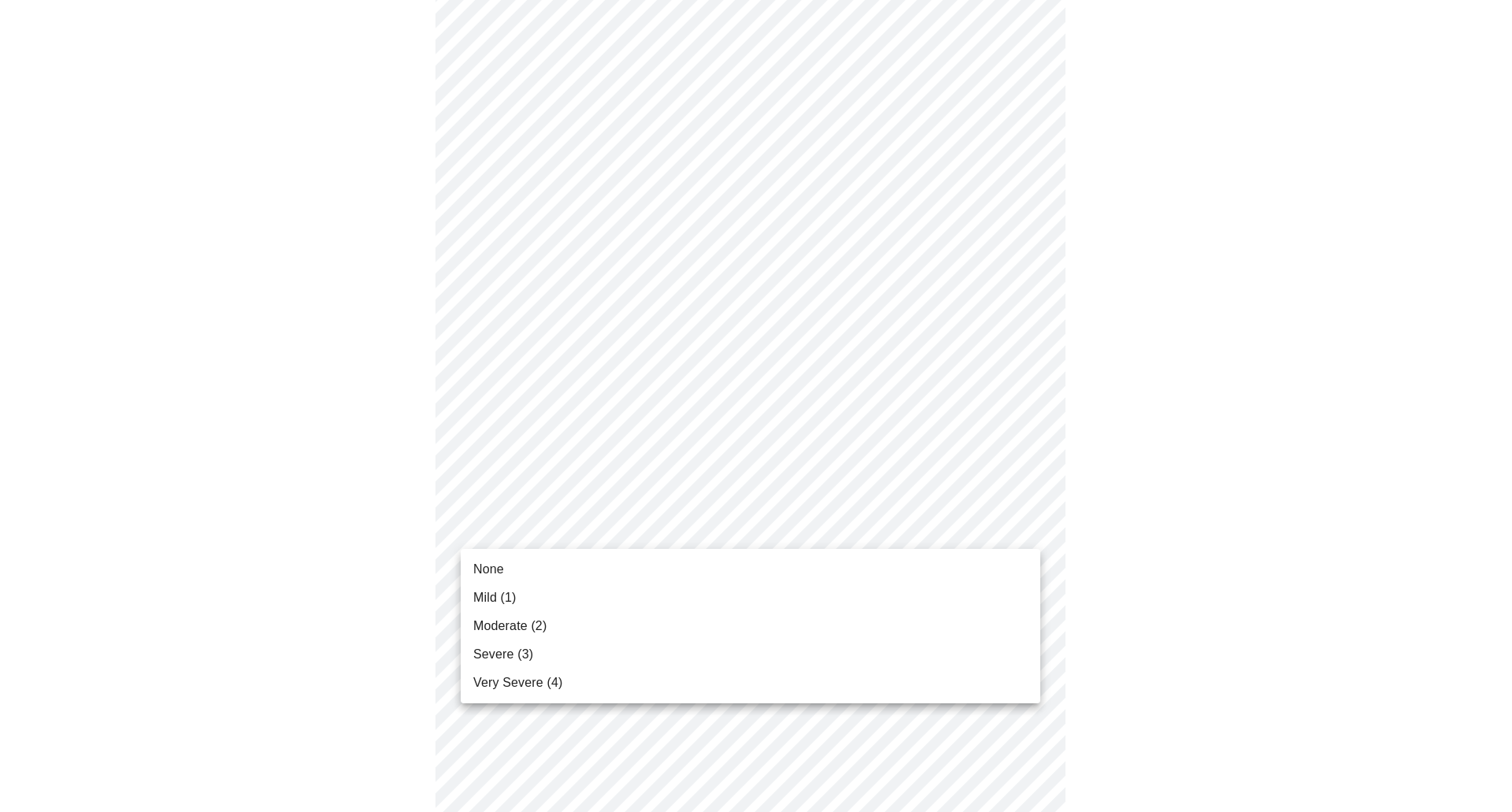
click at [537, 570] on li "None" at bounding box center [751, 569] width 580 height 28
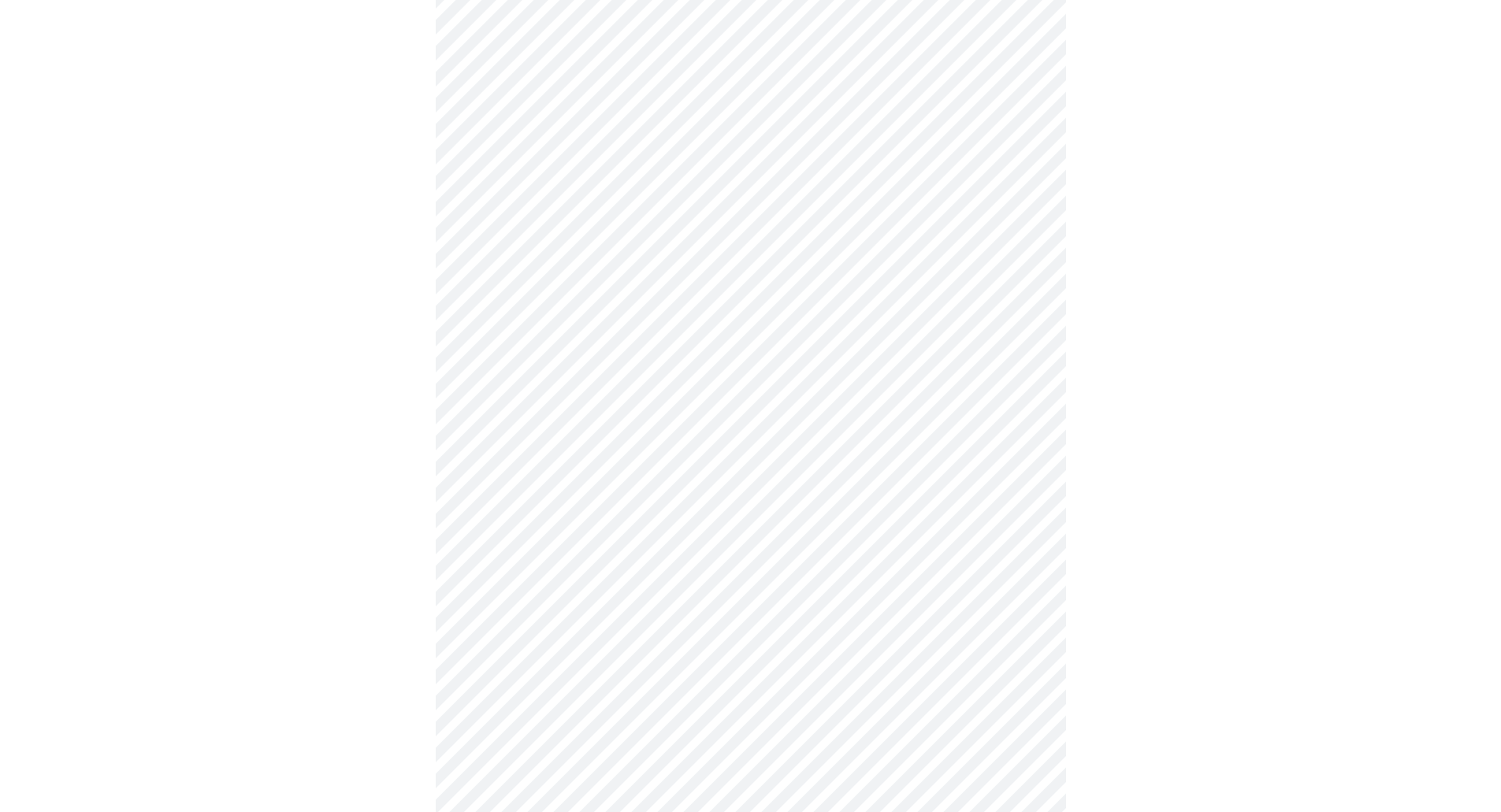
scroll to position [630, 0]
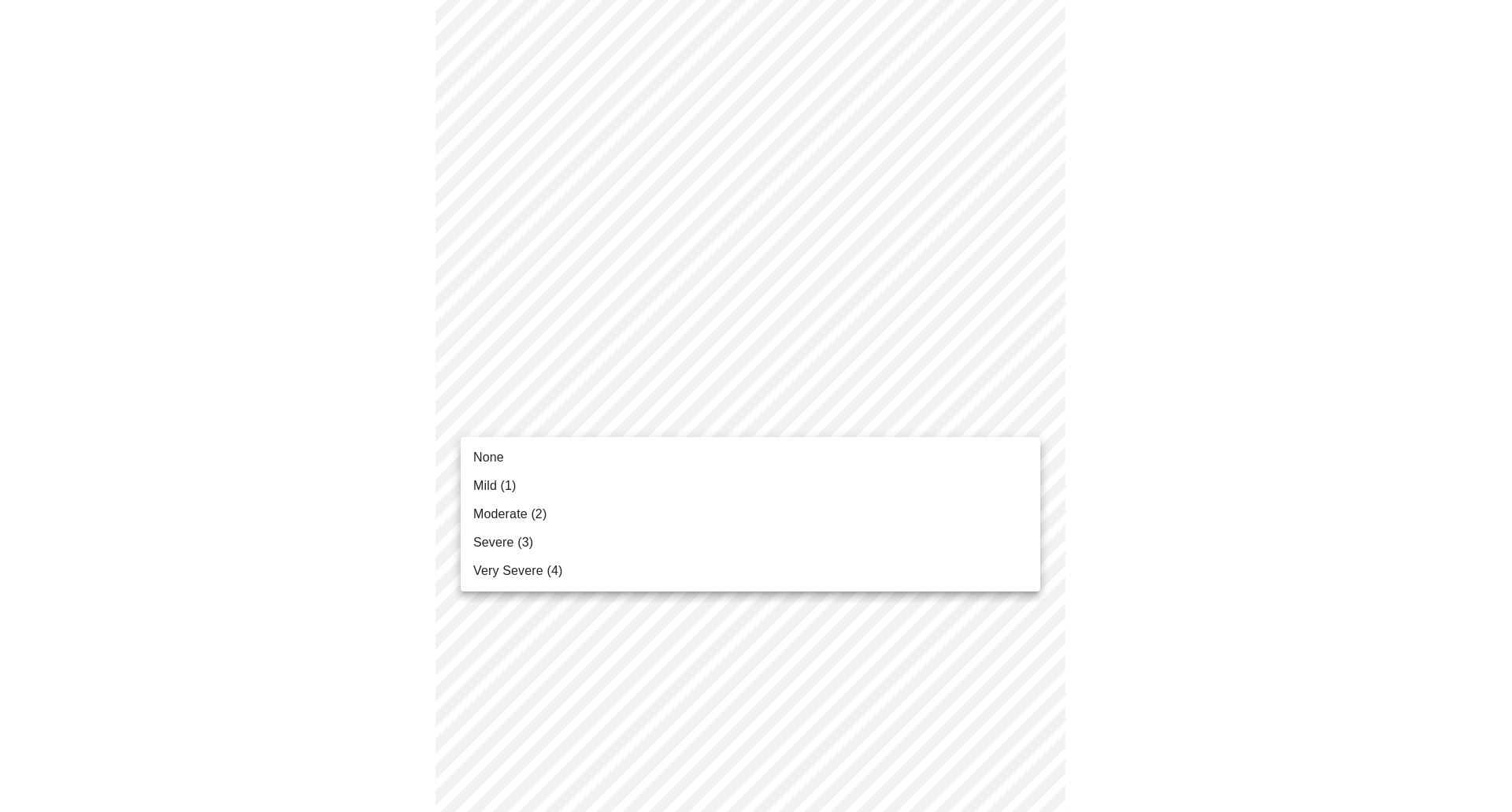
click at [706, 414] on body "MyMenopauseRx Appointments Messaging 1 Labs Uploads Medications Community Refer…" at bounding box center [756, 358] width 1499 height 1963
click at [518, 515] on span "Moderate (2)" at bounding box center [510, 514] width 73 height 19
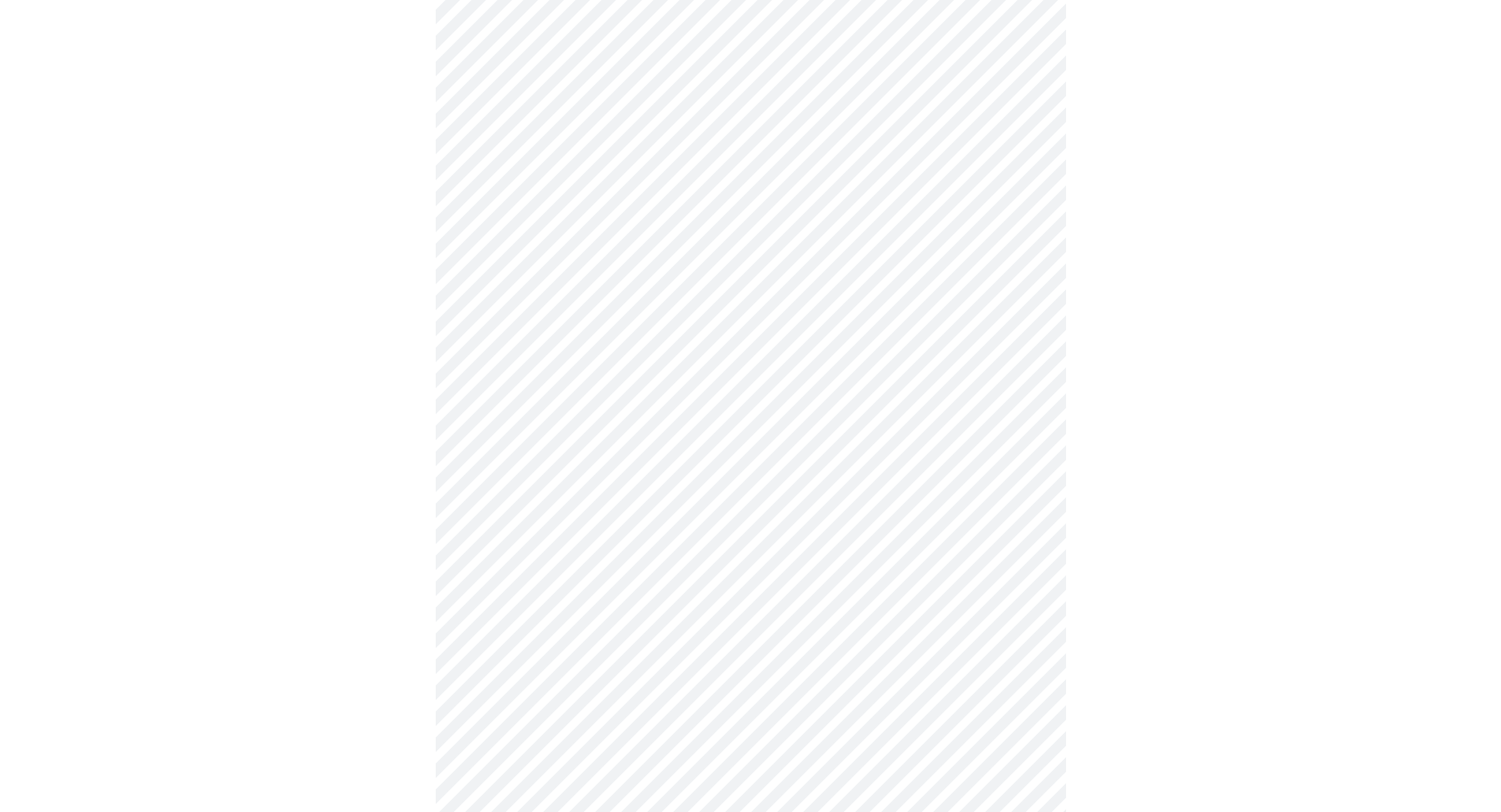
scroll to position [866, 0]
click at [582, 315] on body "MyMenopauseRx Appointments Messaging 1 Labs Uploads Medications Community Refer…" at bounding box center [750, 110] width 1488 height 1941
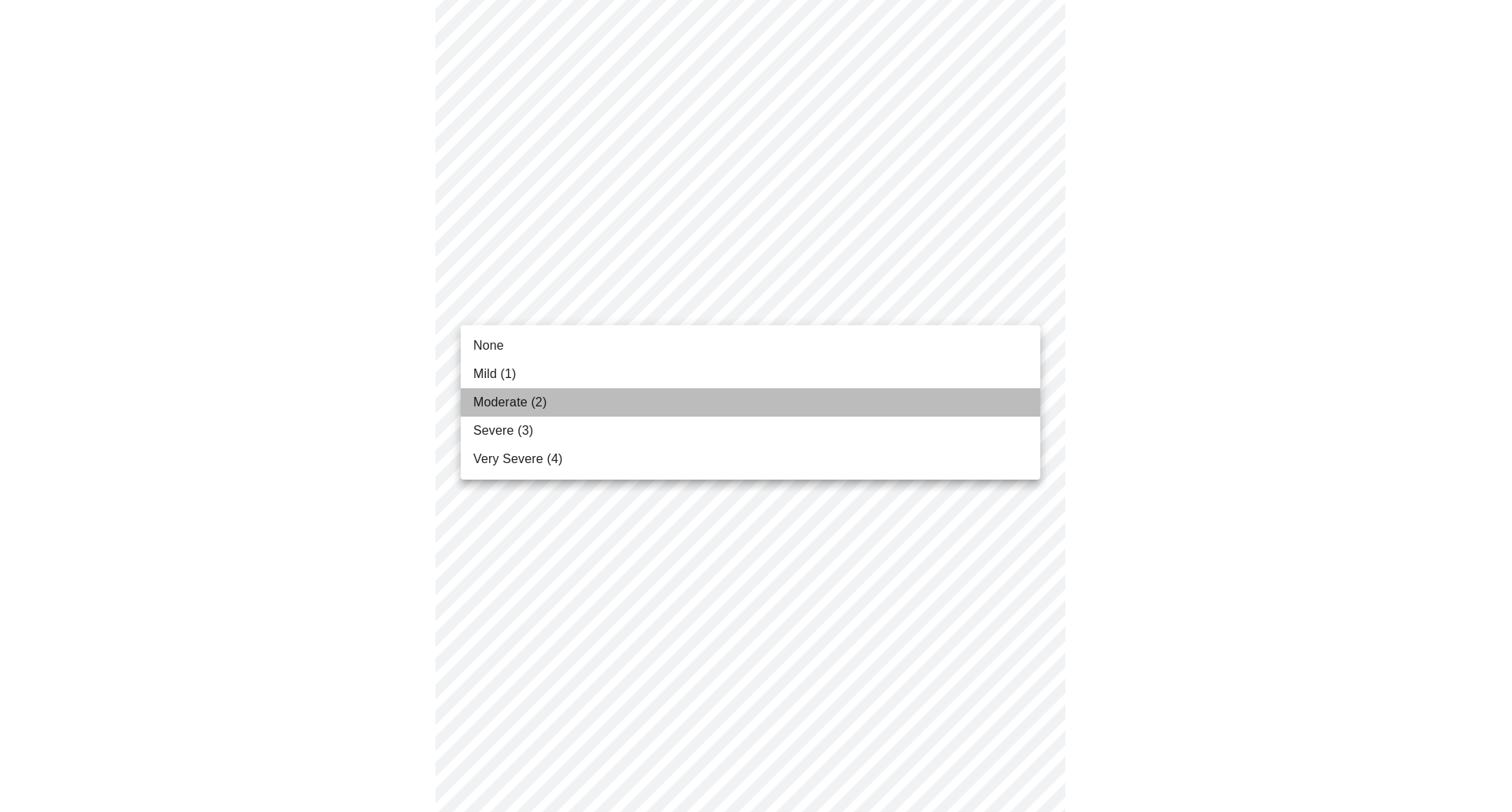
click at [533, 400] on span "Moderate (2)" at bounding box center [510, 403] width 73 height 19
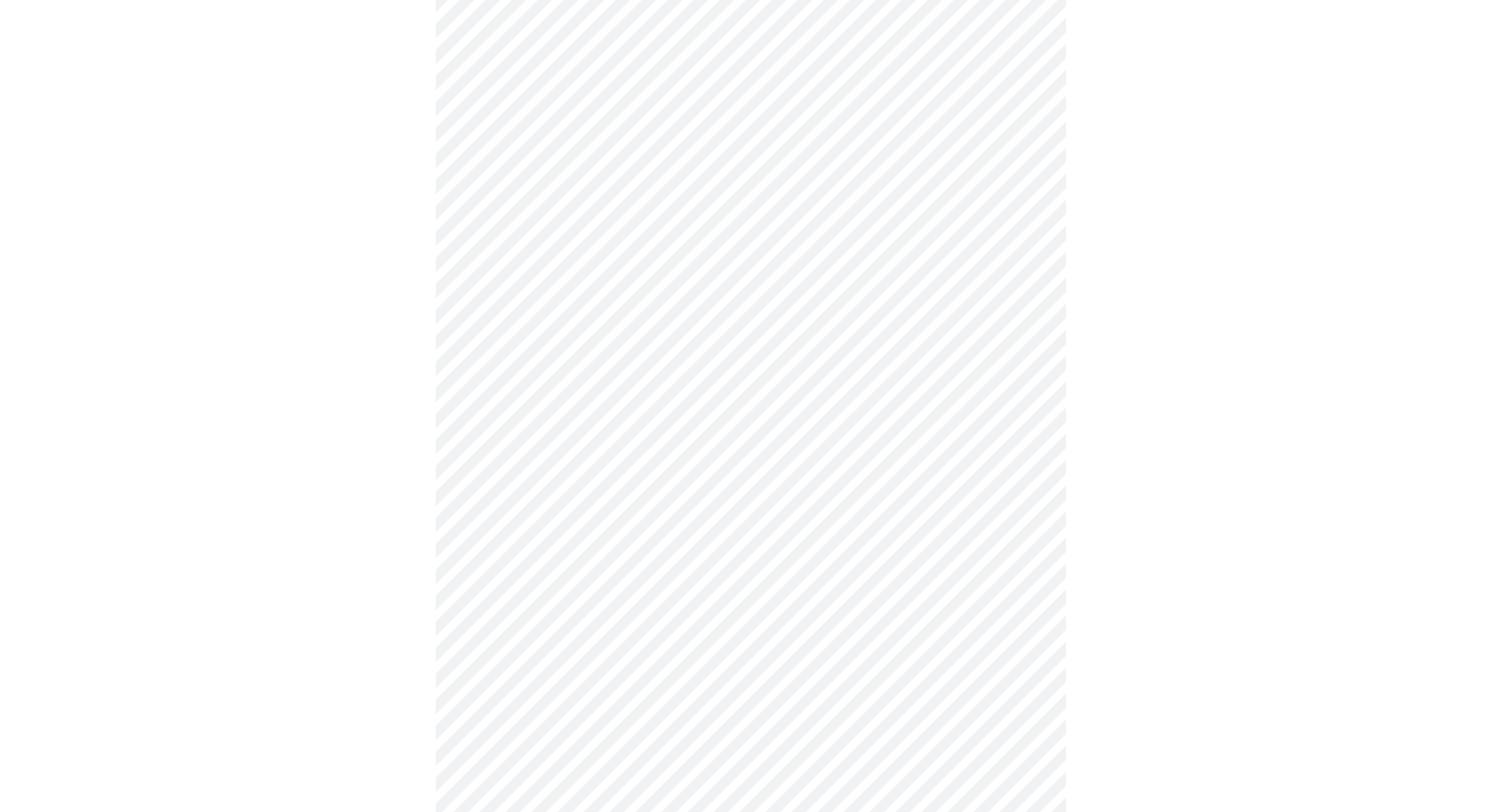
scroll to position [1024, 0]
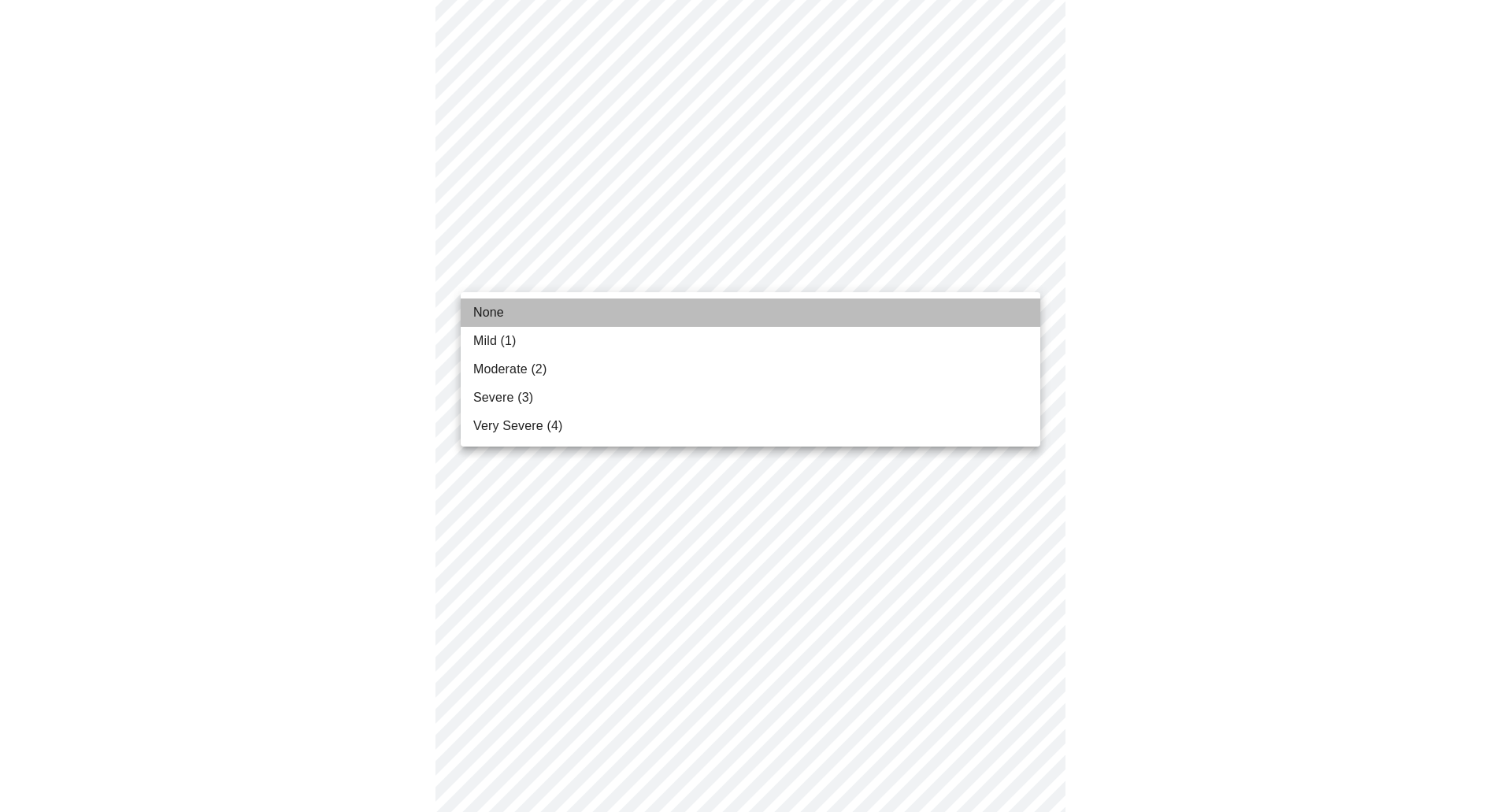
click at [531, 316] on li "None" at bounding box center [751, 313] width 580 height 28
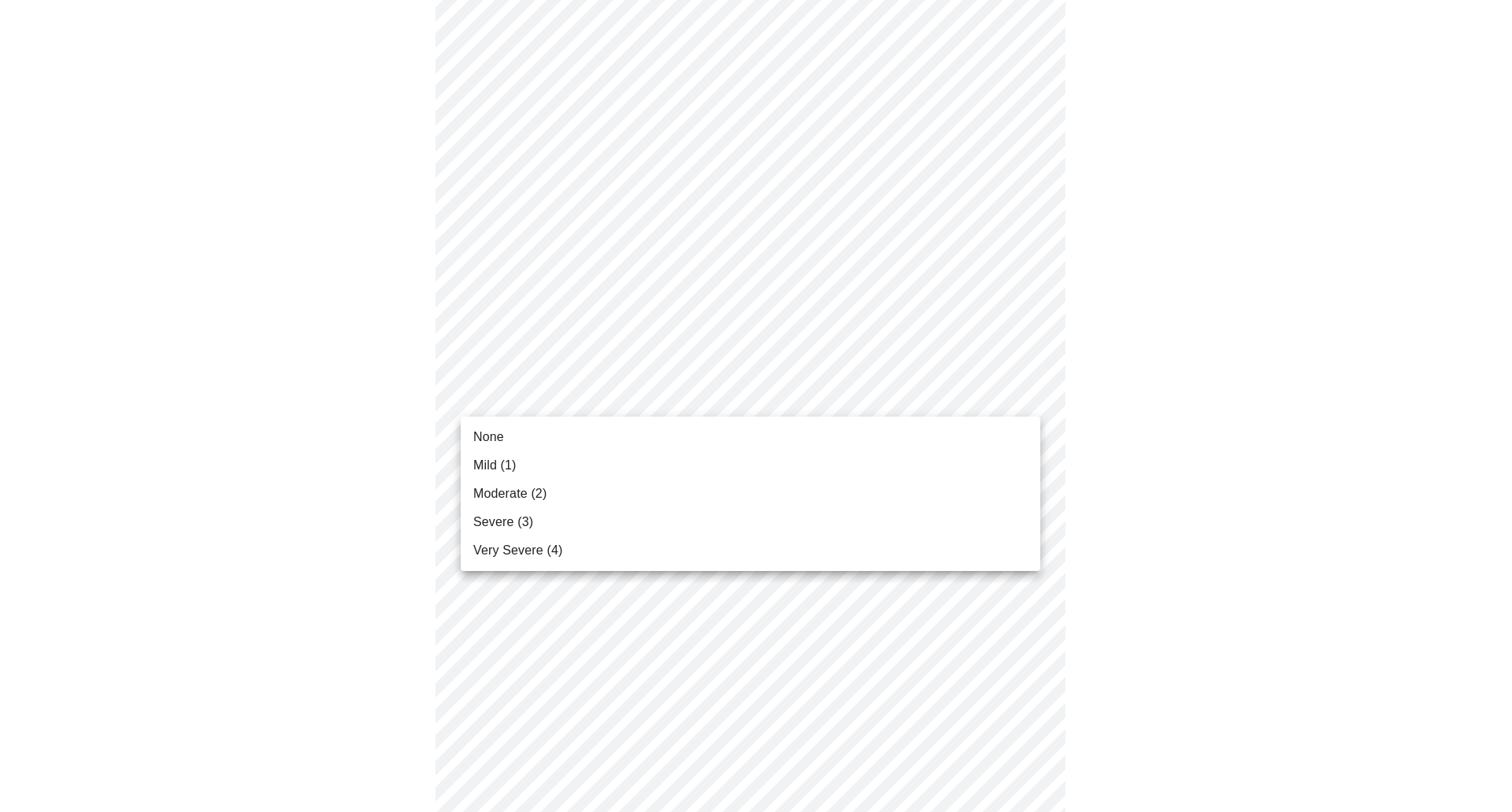
click at [513, 437] on li "None" at bounding box center [751, 437] width 580 height 28
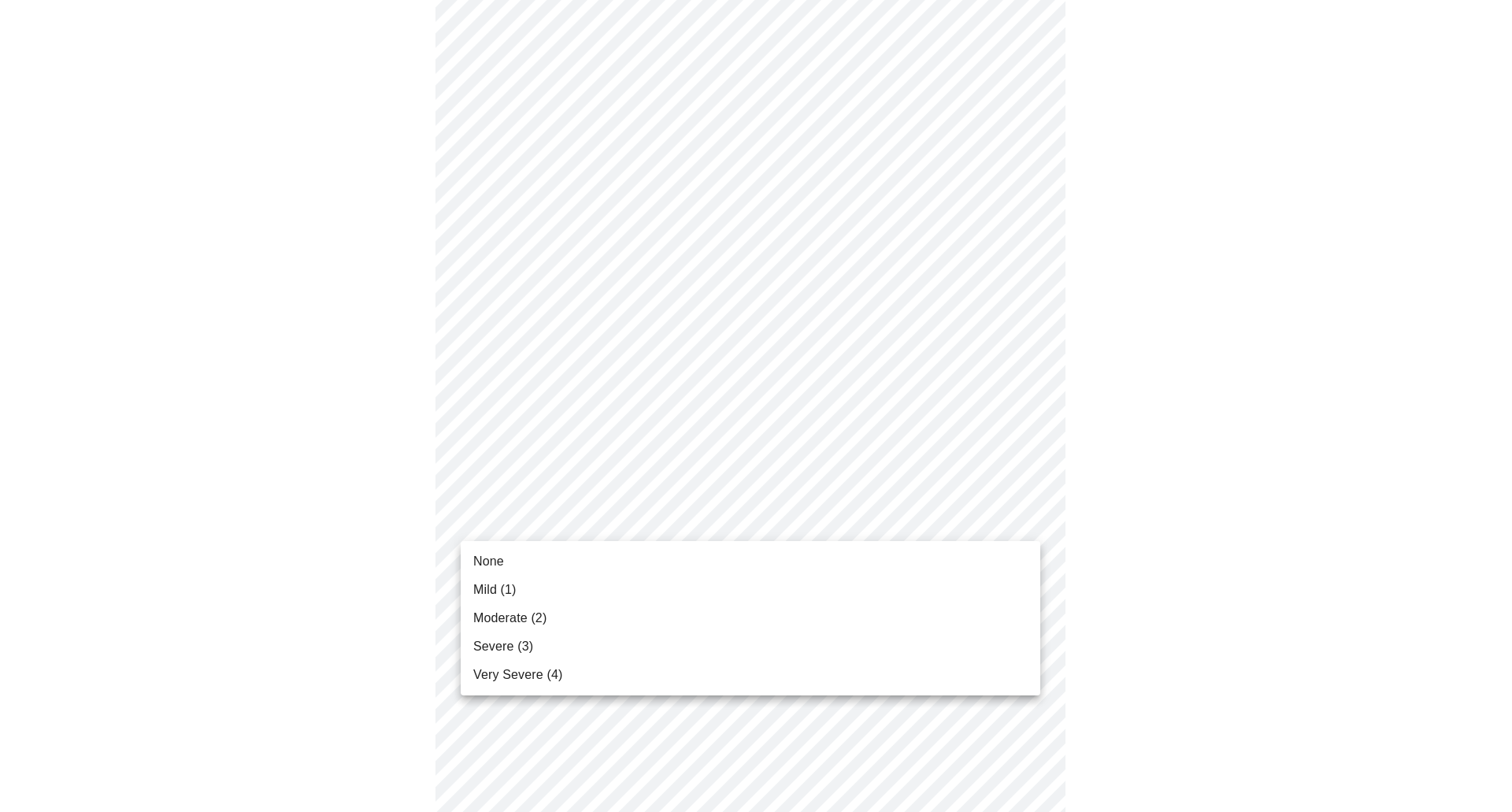
click at [498, 614] on span "Moderate (2)" at bounding box center [510, 618] width 73 height 19
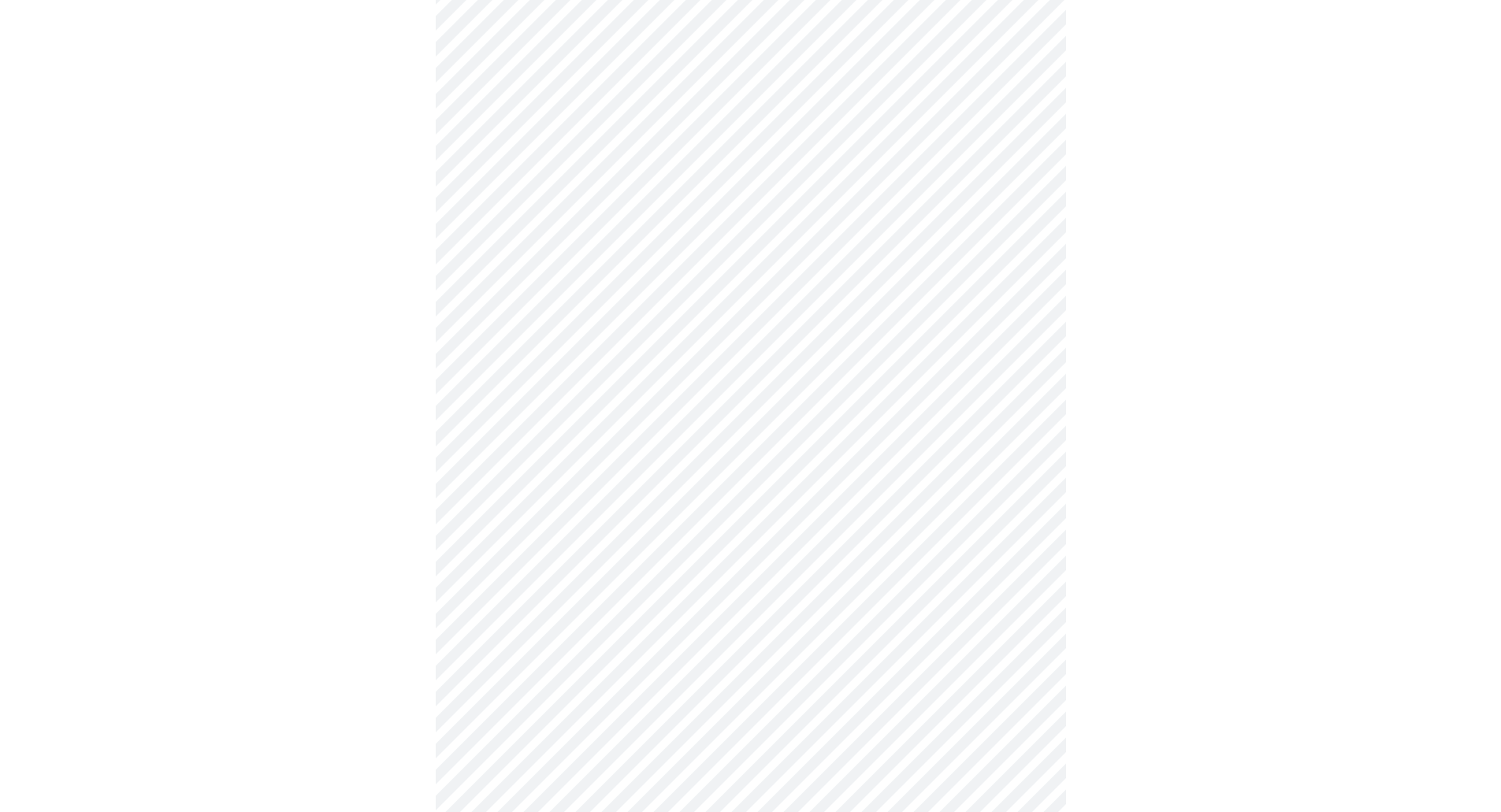
scroll to position [393, 0]
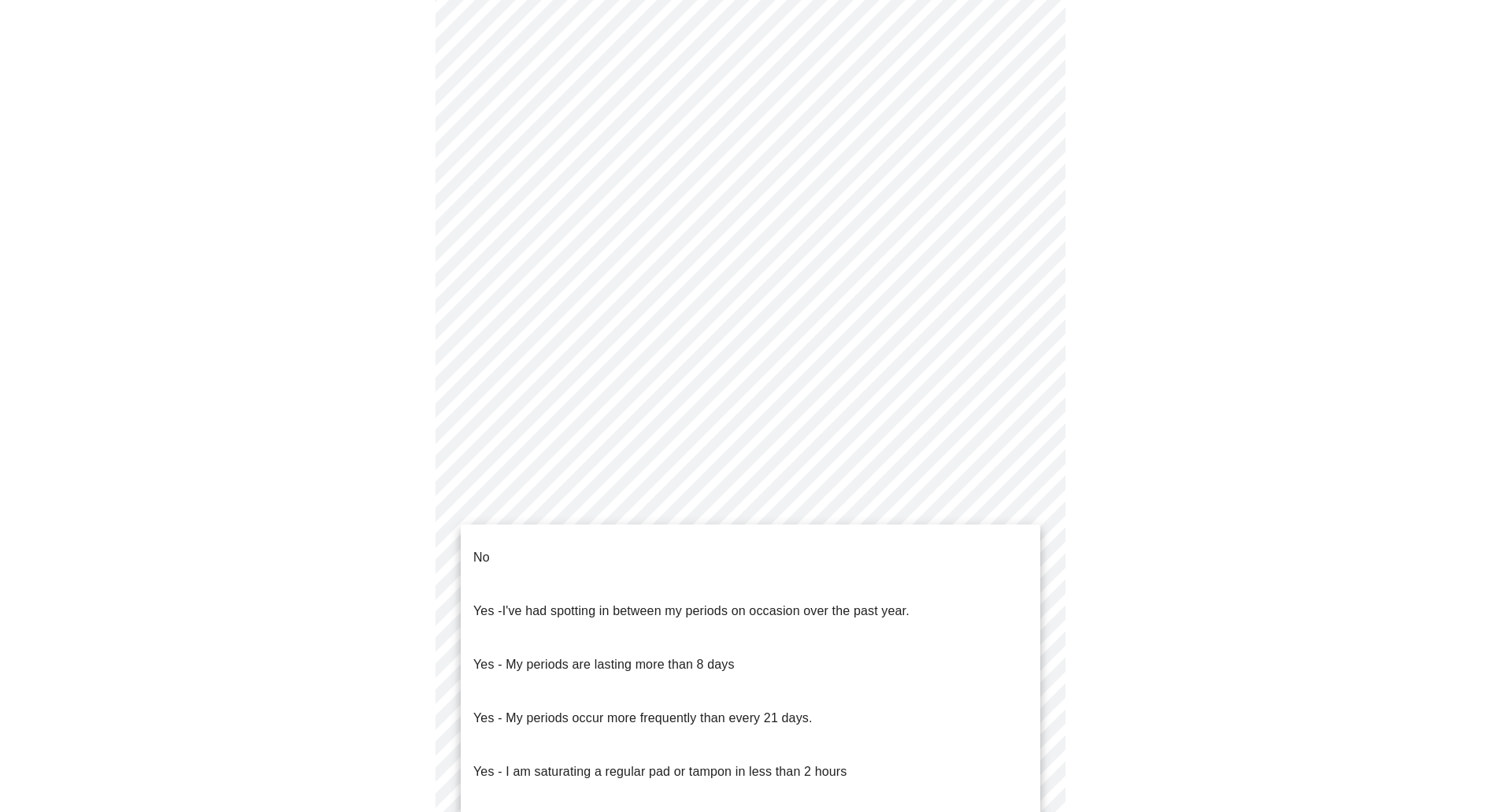
click at [680, 506] on body "MyMenopauseRx Appointments Messaging 1 Labs Uploads Medications Community Refer…" at bounding box center [756, 358] width 1499 height 1491
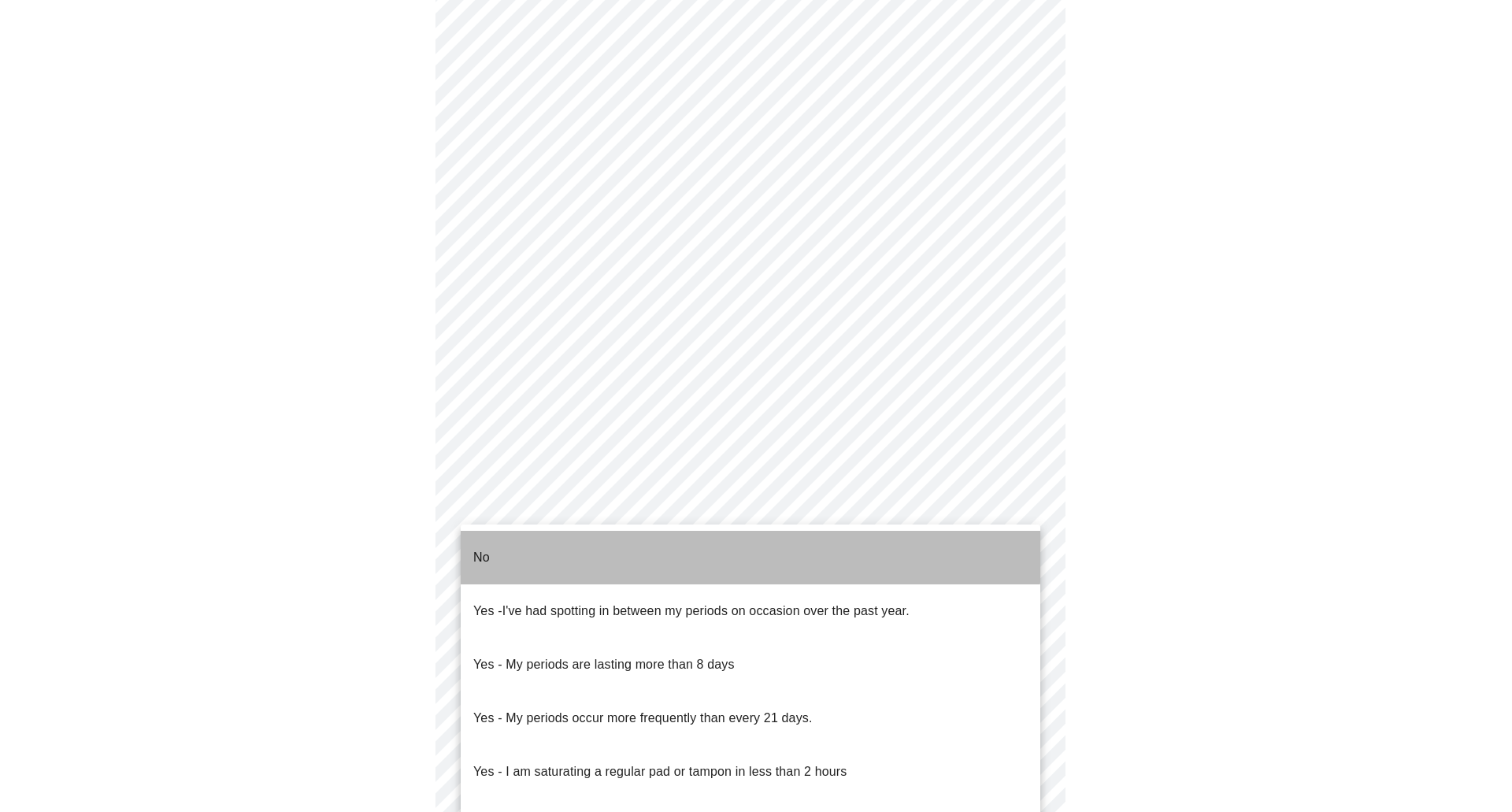
click at [542, 543] on li "No" at bounding box center [751, 558] width 580 height 53
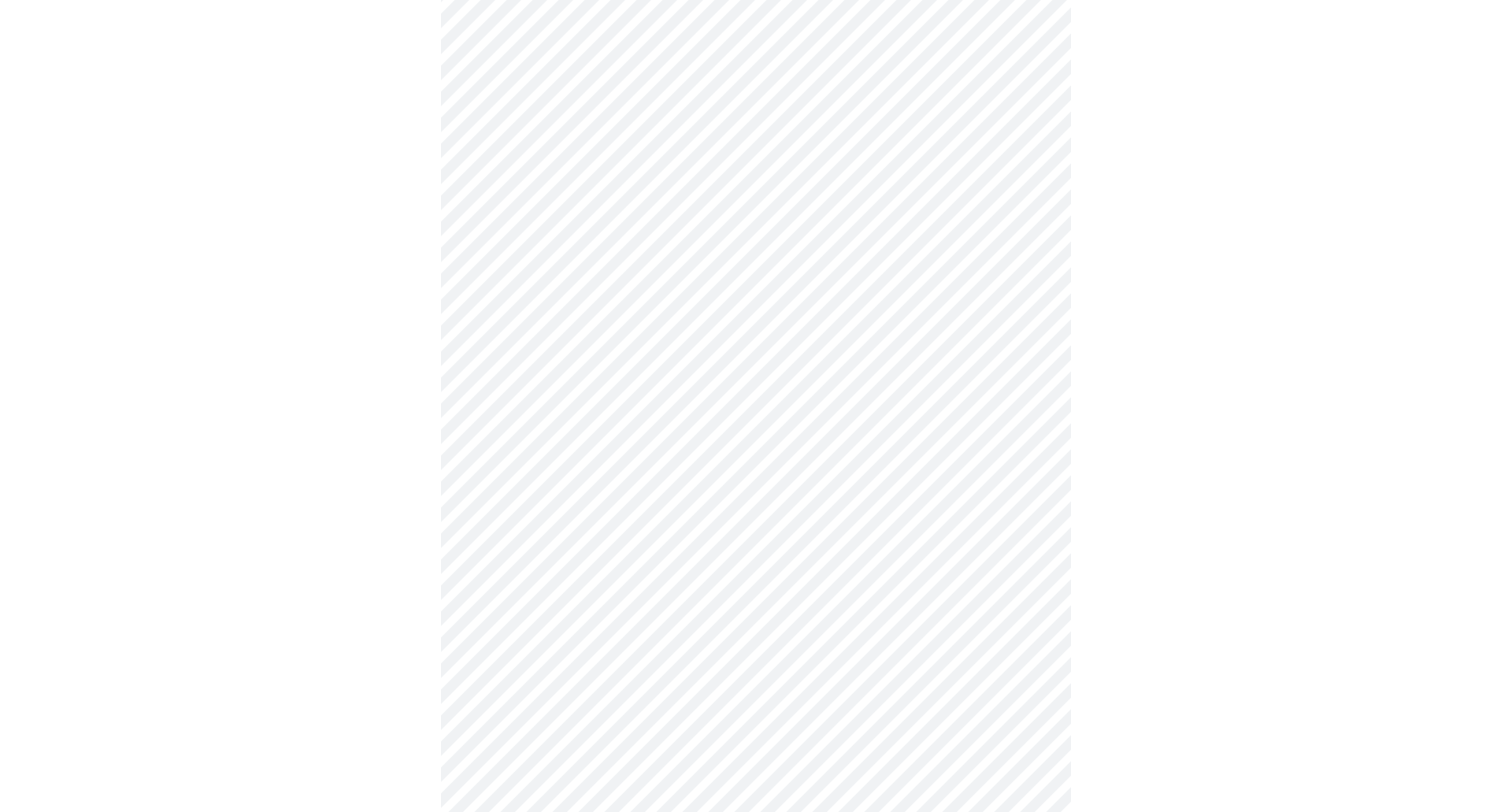
click at [554, 620] on body "MyMenopauseRx Appointments Messaging 1 Labs Uploads Medications Community Refer…" at bounding box center [756, 353] width 1499 height 1482
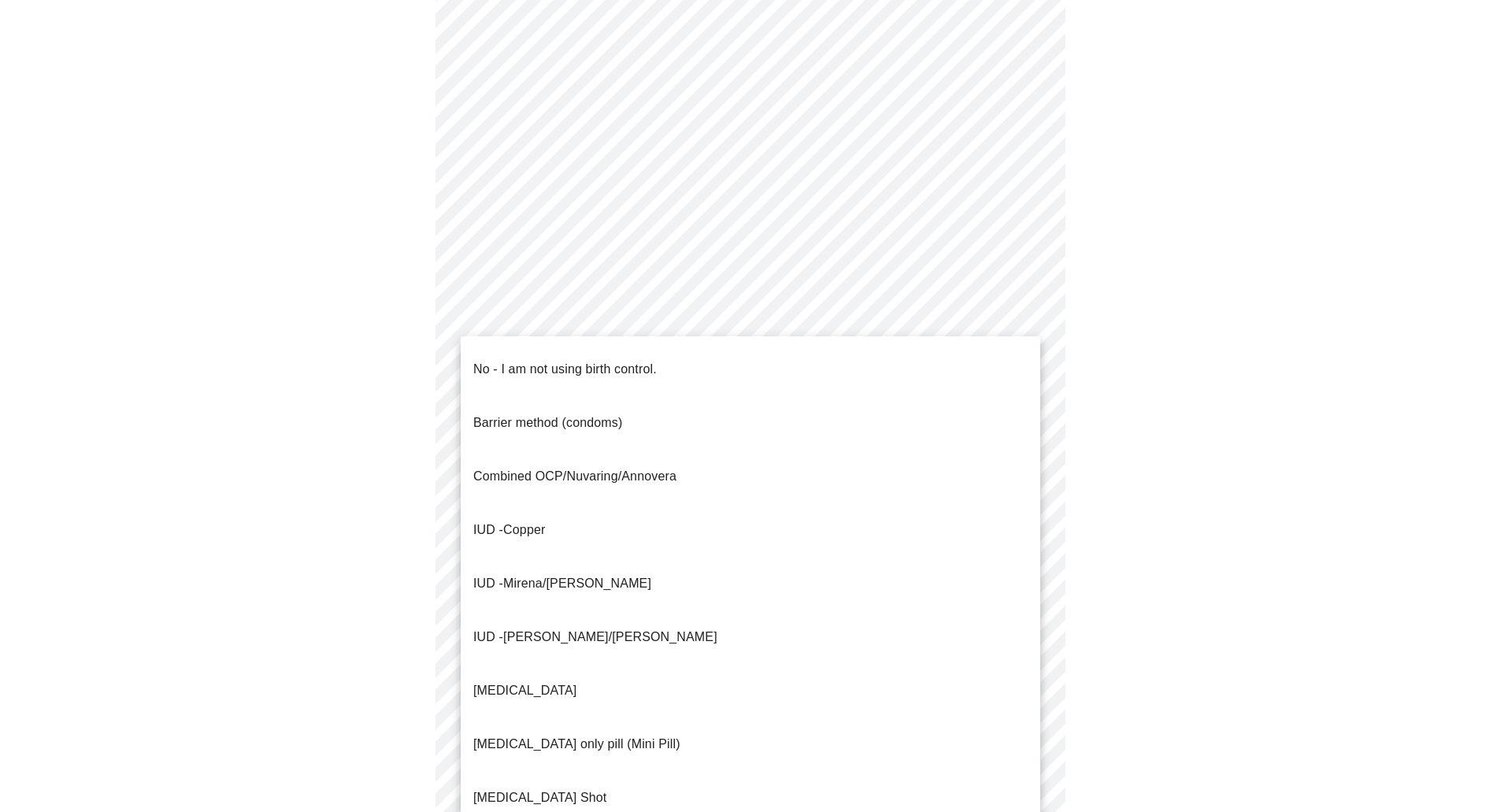
click at [518, 363] on p "No - I am not using birth control." at bounding box center [565, 369] width 183 height 19
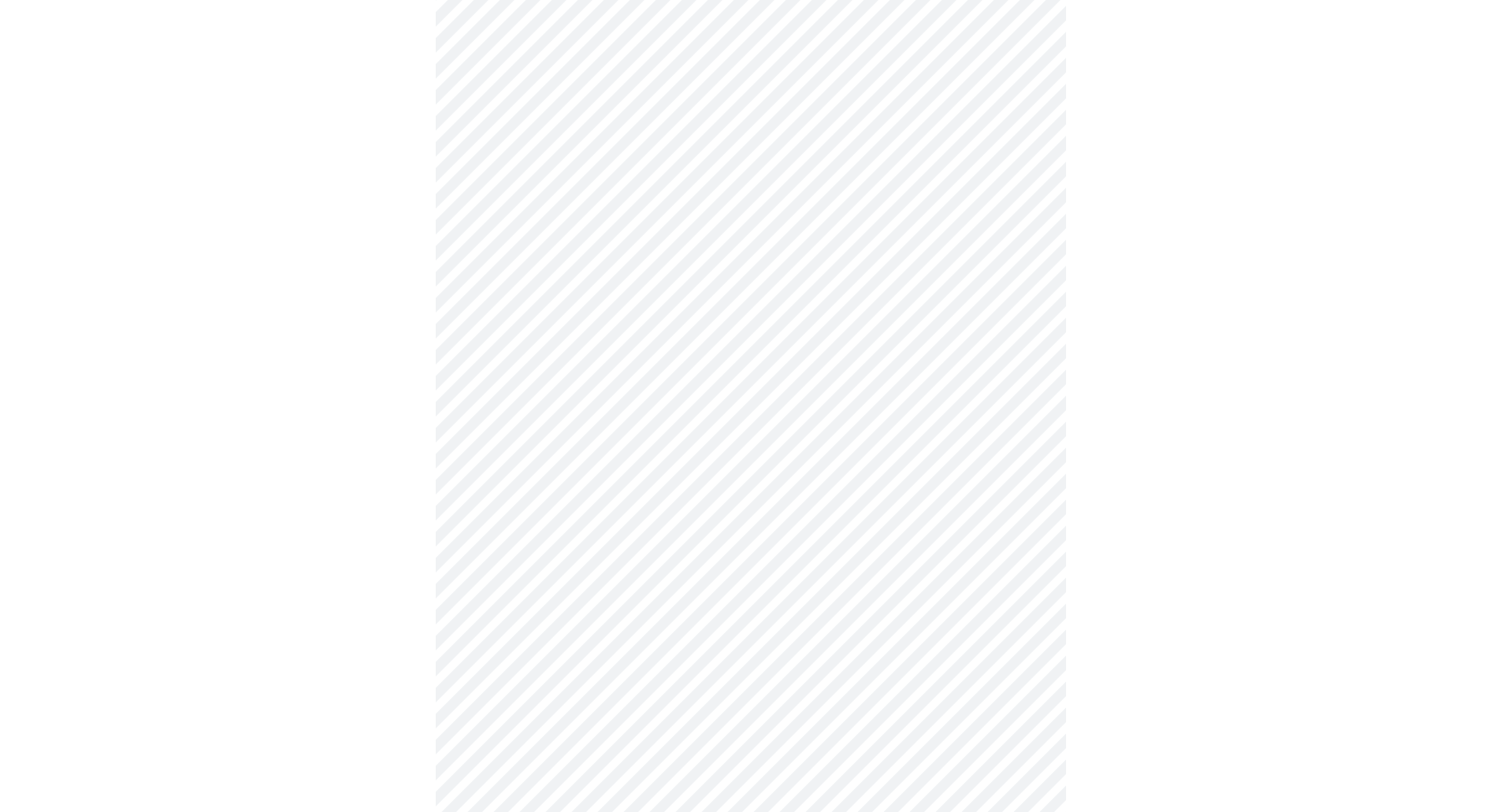
scroll to position [630, 0]
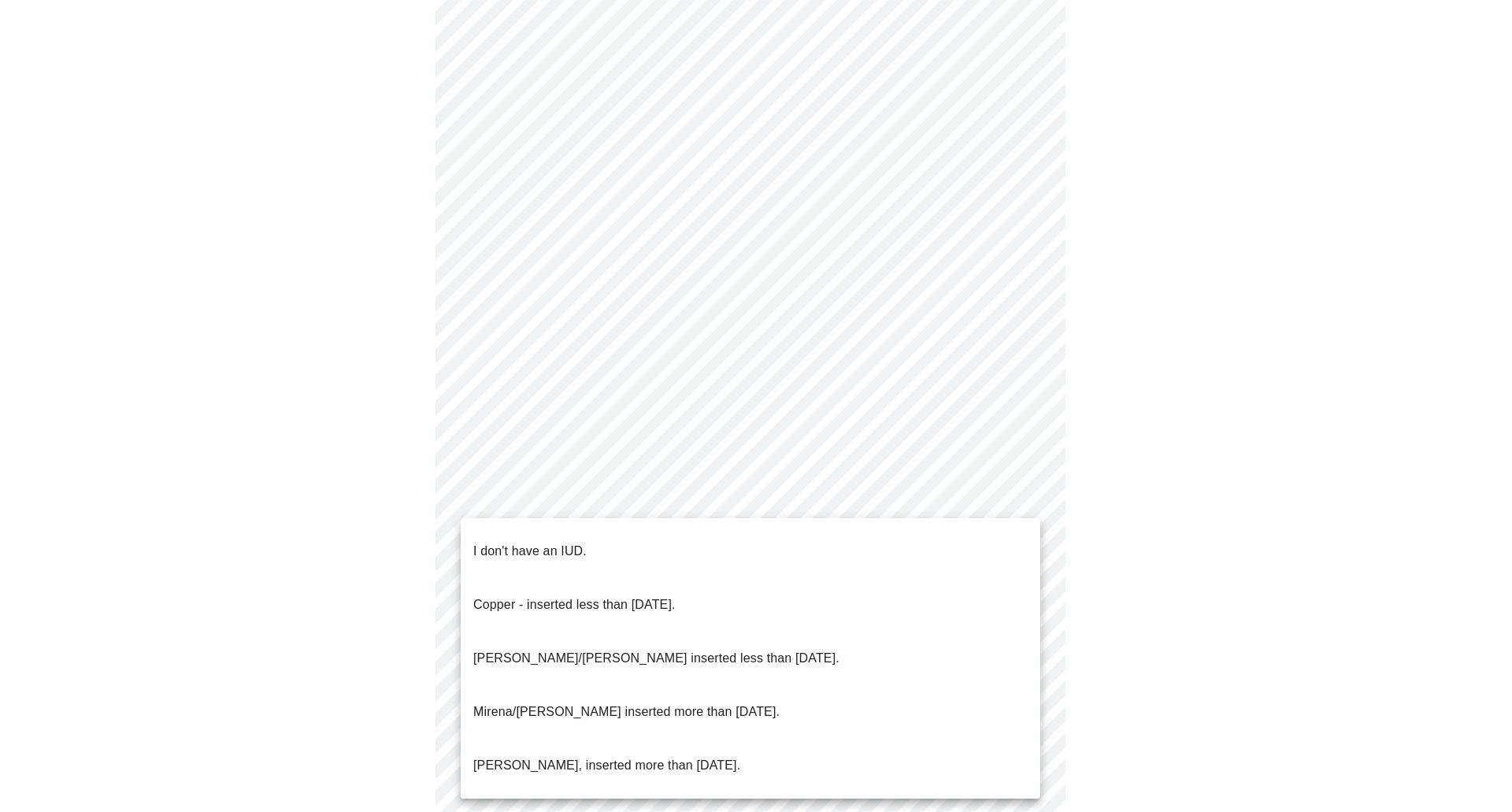
click at [573, 495] on body "MyMenopauseRx Appointments Messaging 1 Labs Uploads Medications Community Refer…" at bounding box center [756, 113] width 1499 height 1472
click at [537, 542] on p "I don't have an IUD." at bounding box center [530, 551] width 113 height 19
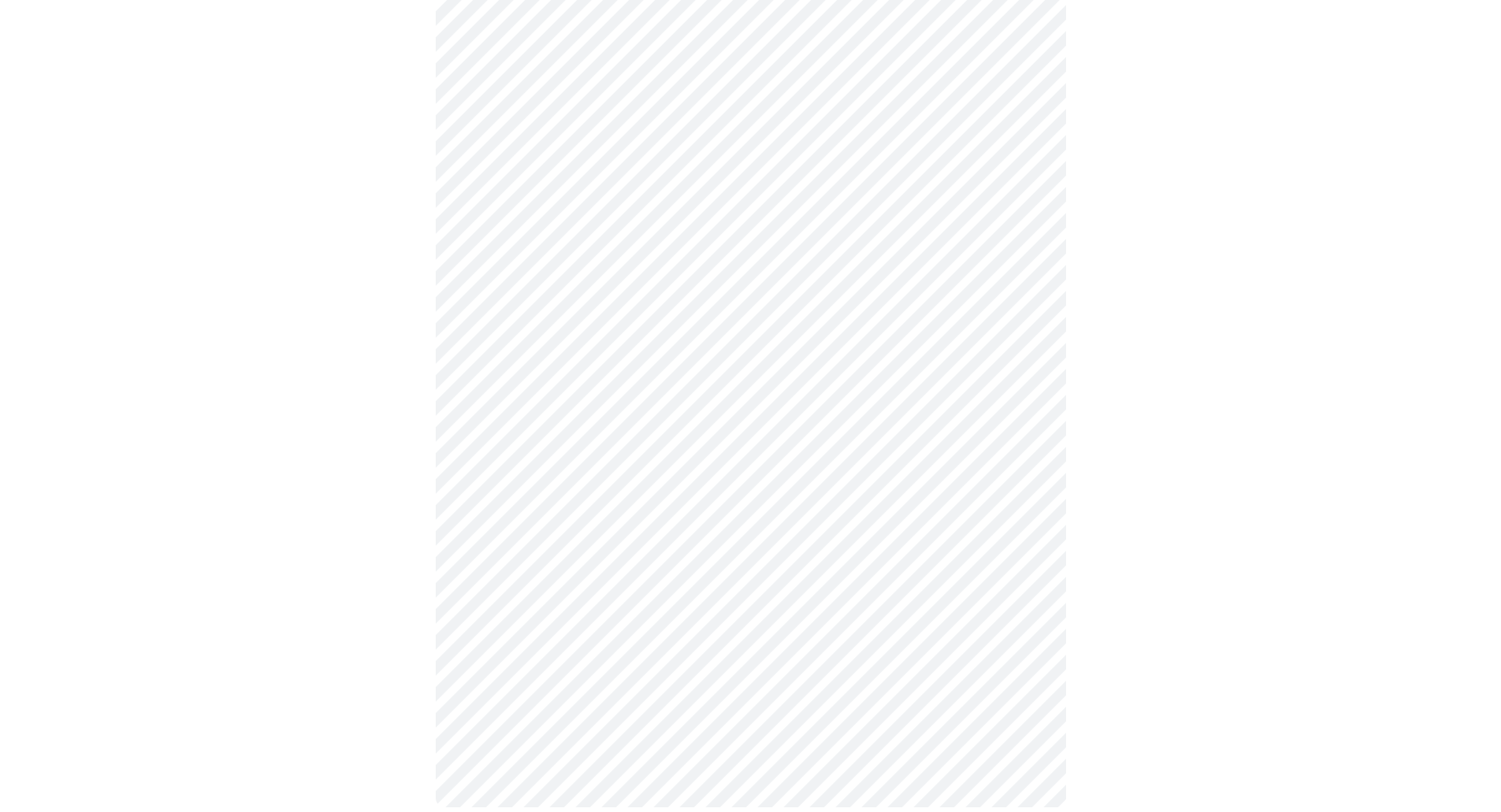
click at [577, 619] on body "MyMenopauseRx Appointments Messaging 1 Labs Uploads Medications Community Refer…" at bounding box center [750, 108] width 1488 height 1463
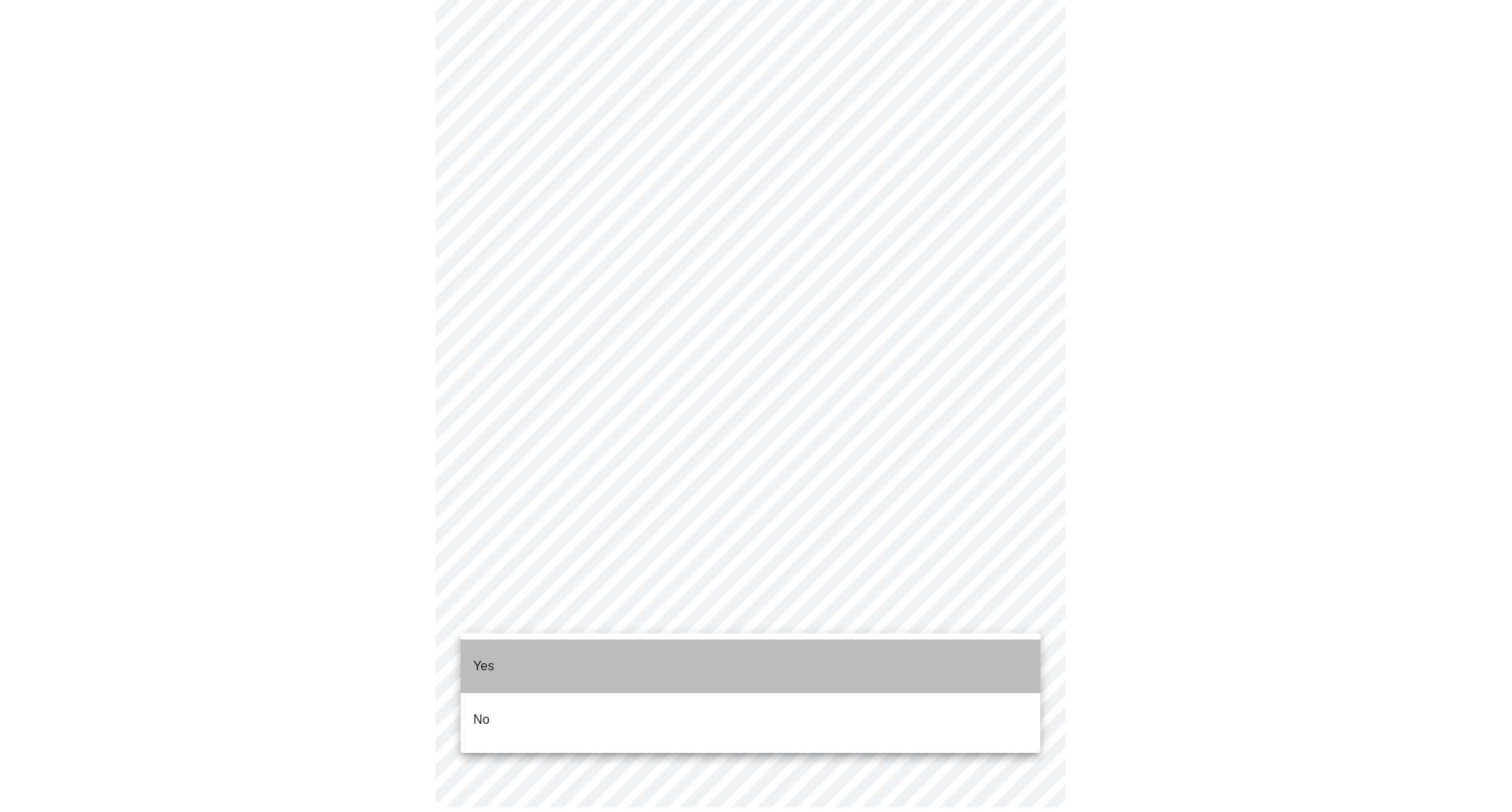
drag, startPoint x: 488, startPoint y: 656, endPoint x: 523, endPoint y: 663, distance: 35.7
click at [488, 657] on p "Yes" at bounding box center [484, 666] width 22 height 19
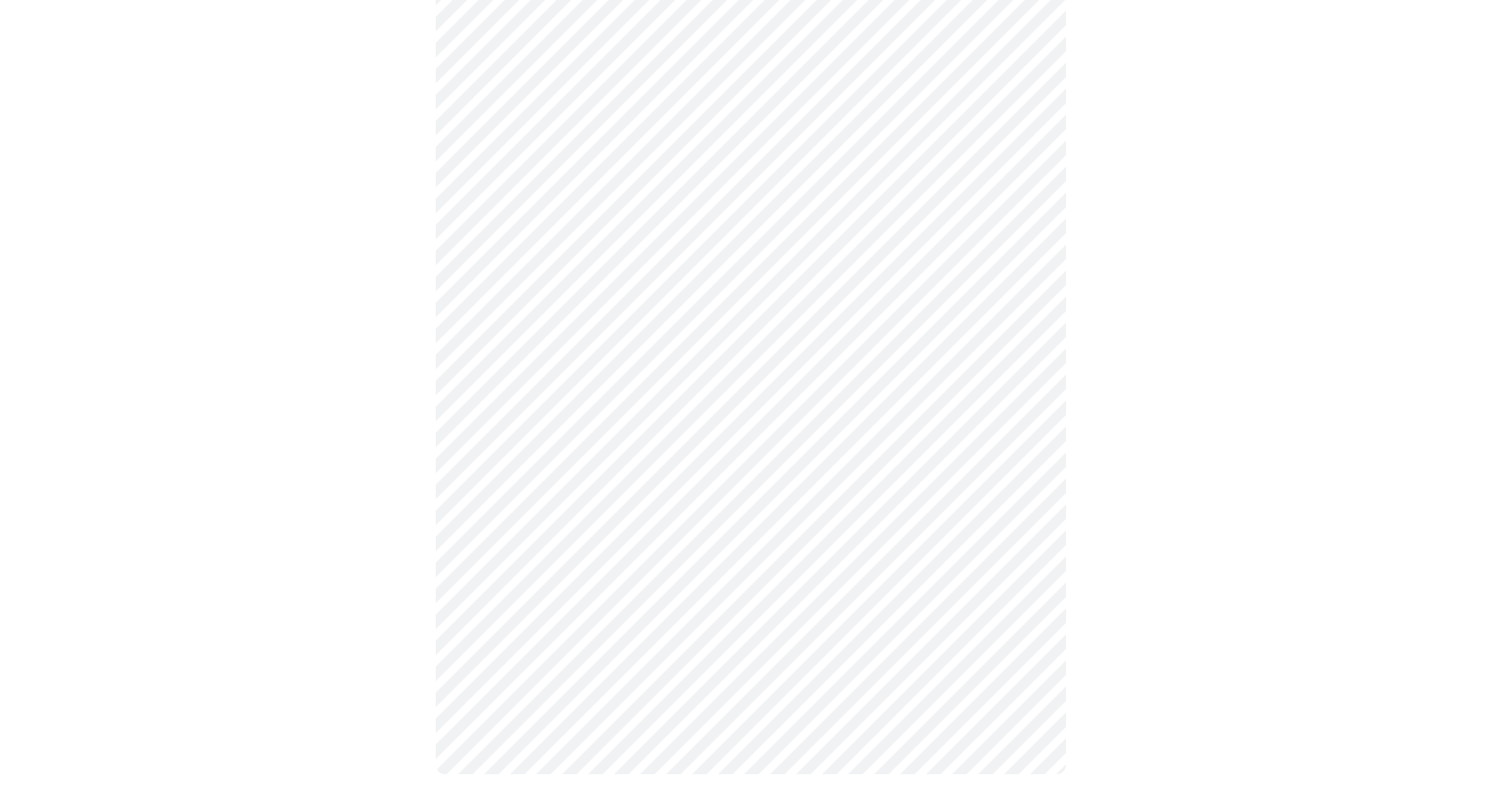
scroll to position [0, 0]
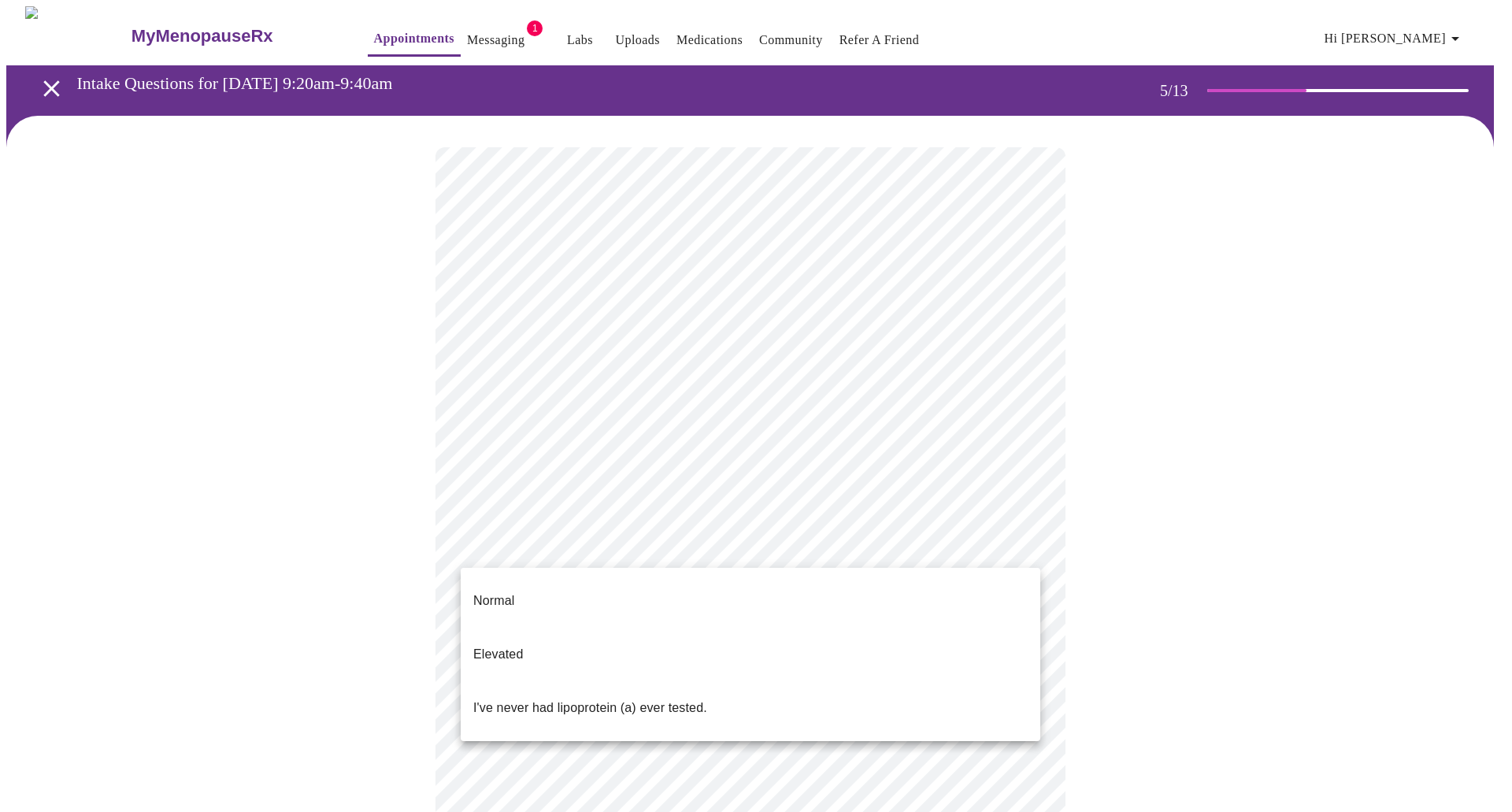
click at [1009, 544] on body "MyMenopauseRx Appointments Messaging 1 Labs Uploads Medications Community Refer…" at bounding box center [756, 589] width 1499 height 1165
click at [1169, 562] on div at bounding box center [756, 406] width 1512 height 812
click at [729, 547] on body "MyMenopauseRx Appointments Messaging 1 Labs Uploads Medications Community Refer…" at bounding box center [756, 589] width 1499 height 1165
click at [499, 592] on p "Normal" at bounding box center [493, 601] width 41 height 19
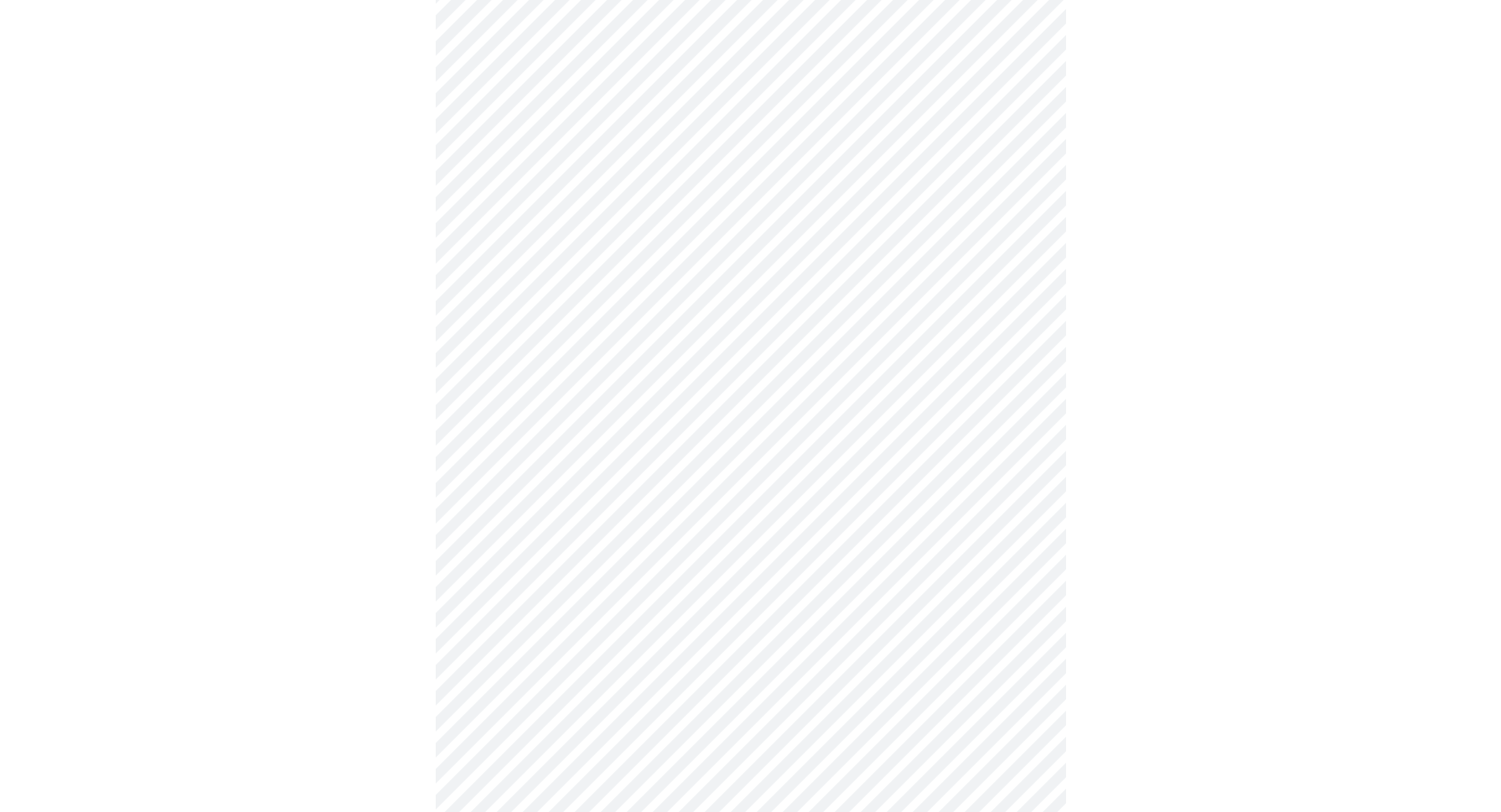
scroll to position [236, 0]
click at [716, 323] on body "MyMenopauseRx Appointments Messaging 1 Labs Uploads Medications Community Refer…" at bounding box center [756, 348] width 1500 height 1155
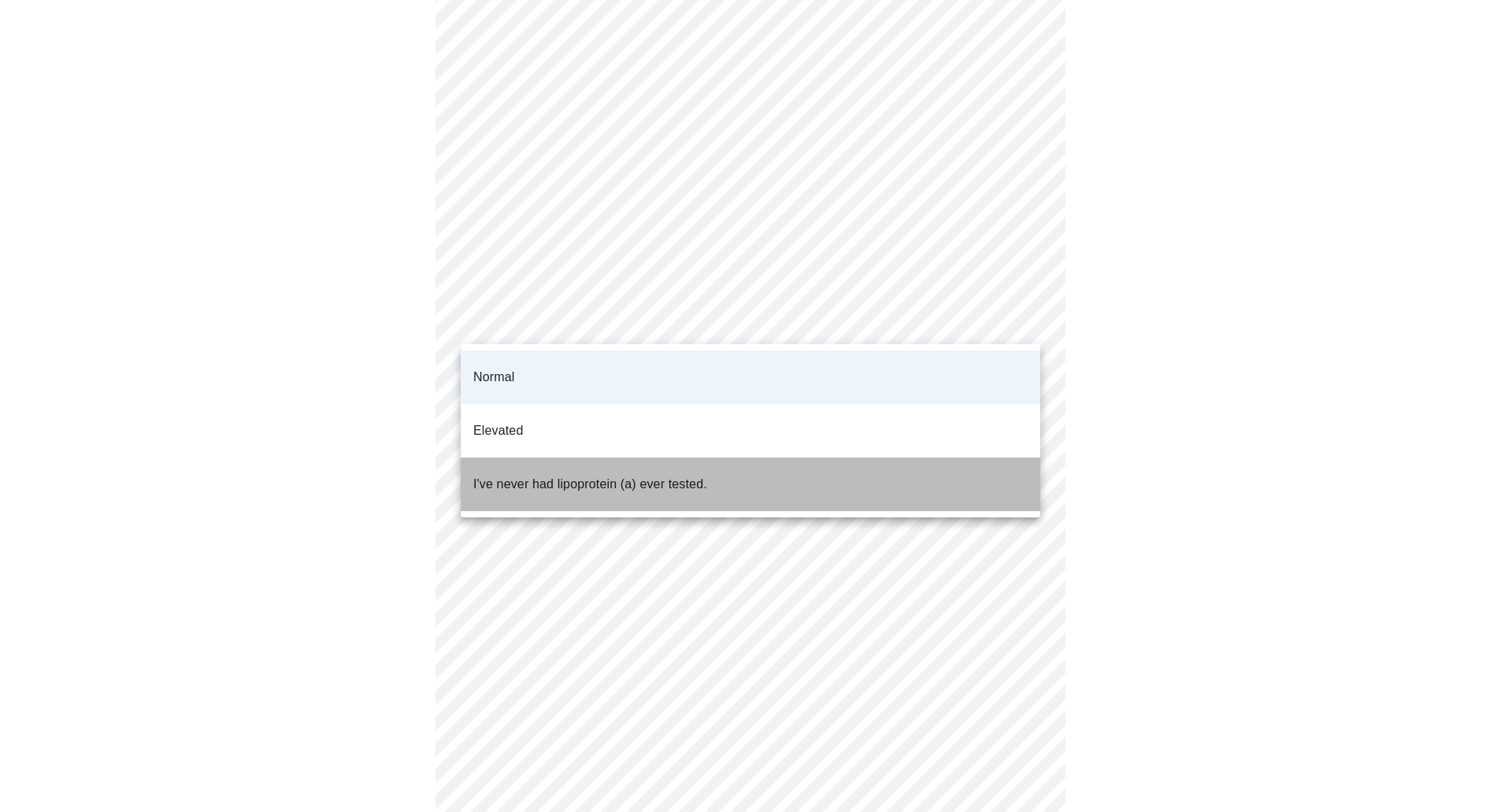
click at [501, 475] on p "I've never had lipoprotein (a) ever tested." at bounding box center [590, 484] width 234 height 19
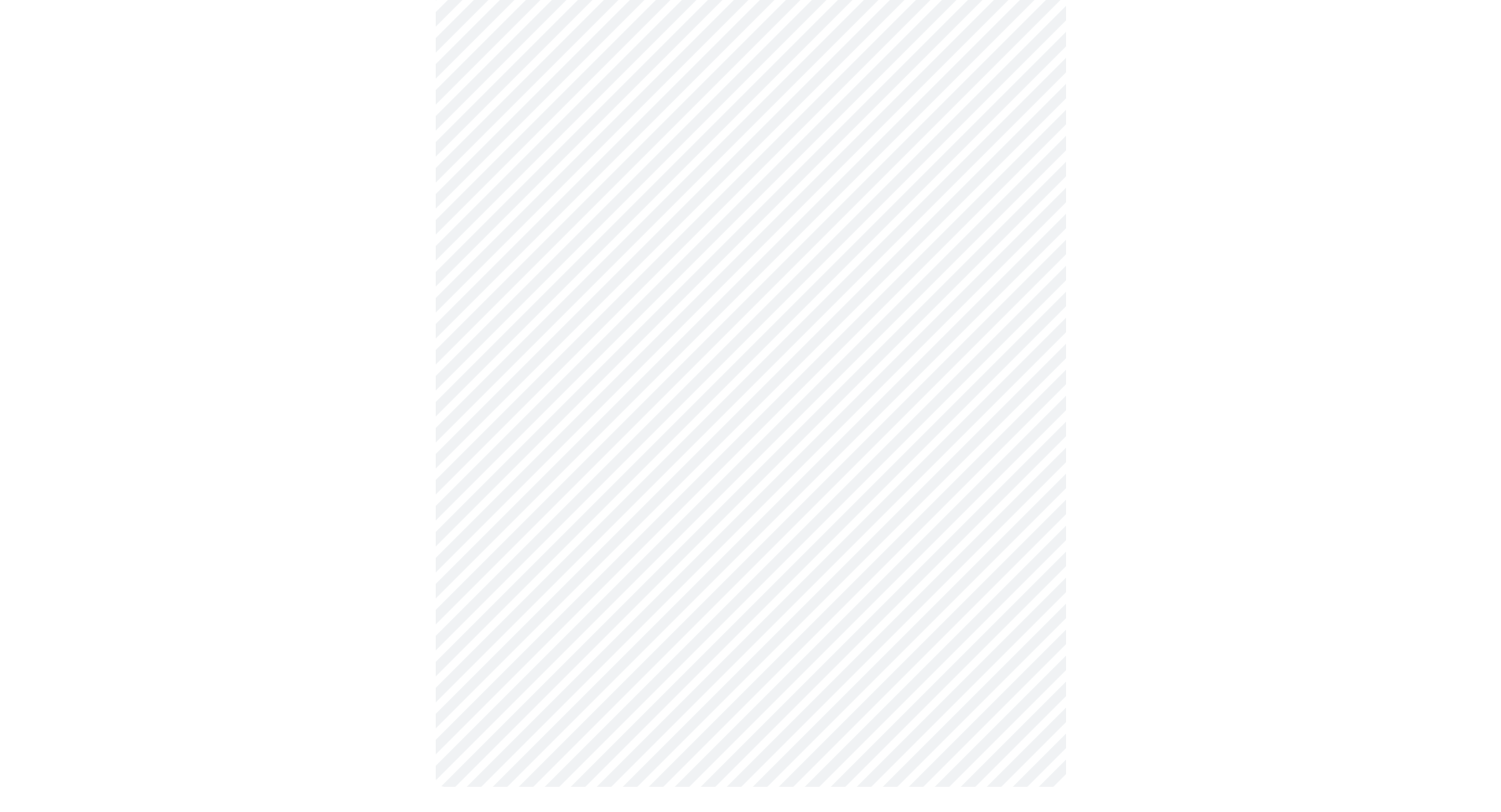
scroll to position [0, 0]
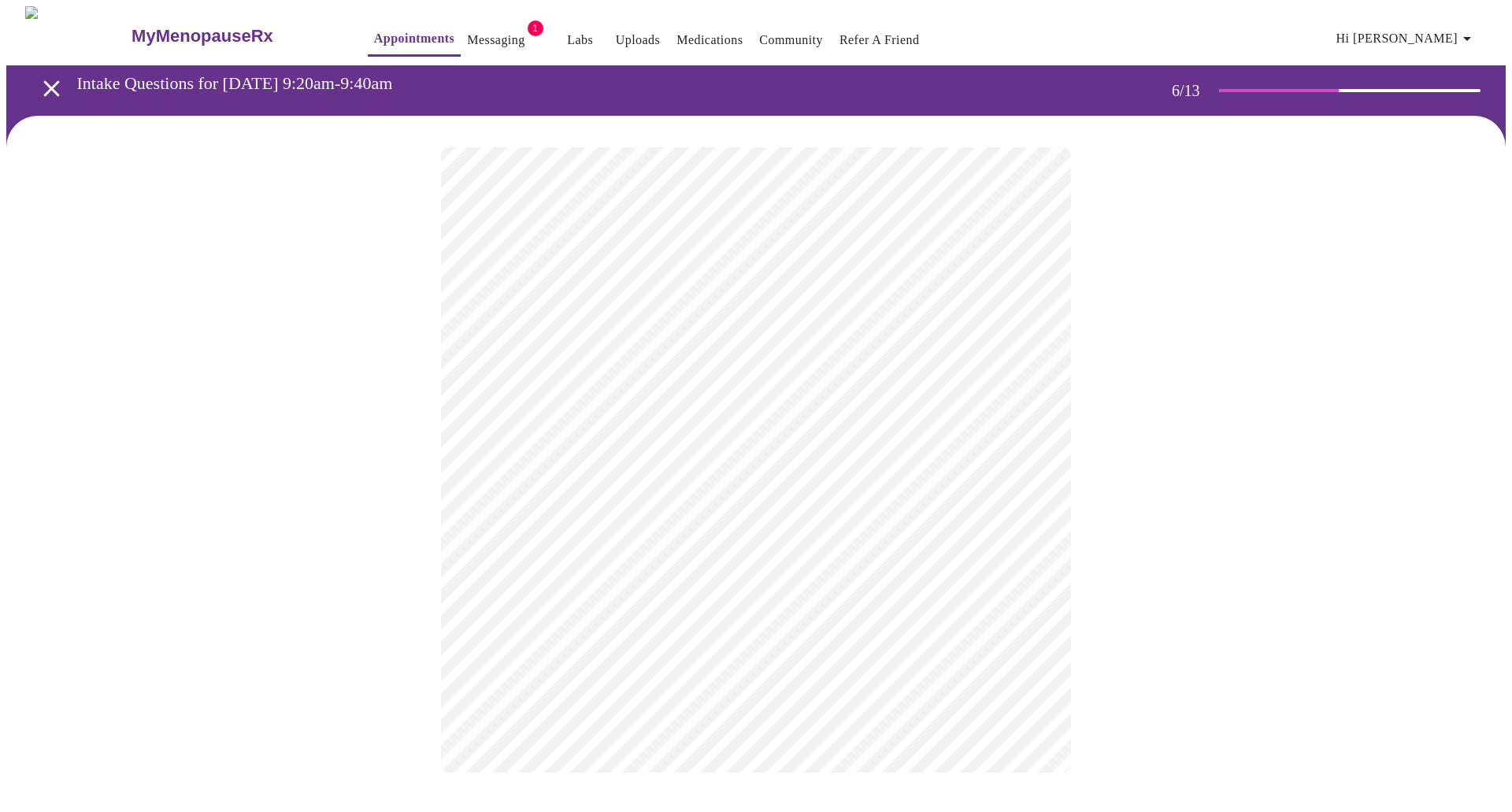
click at [418, 575] on div at bounding box center [756, 460] width 1499 height 689
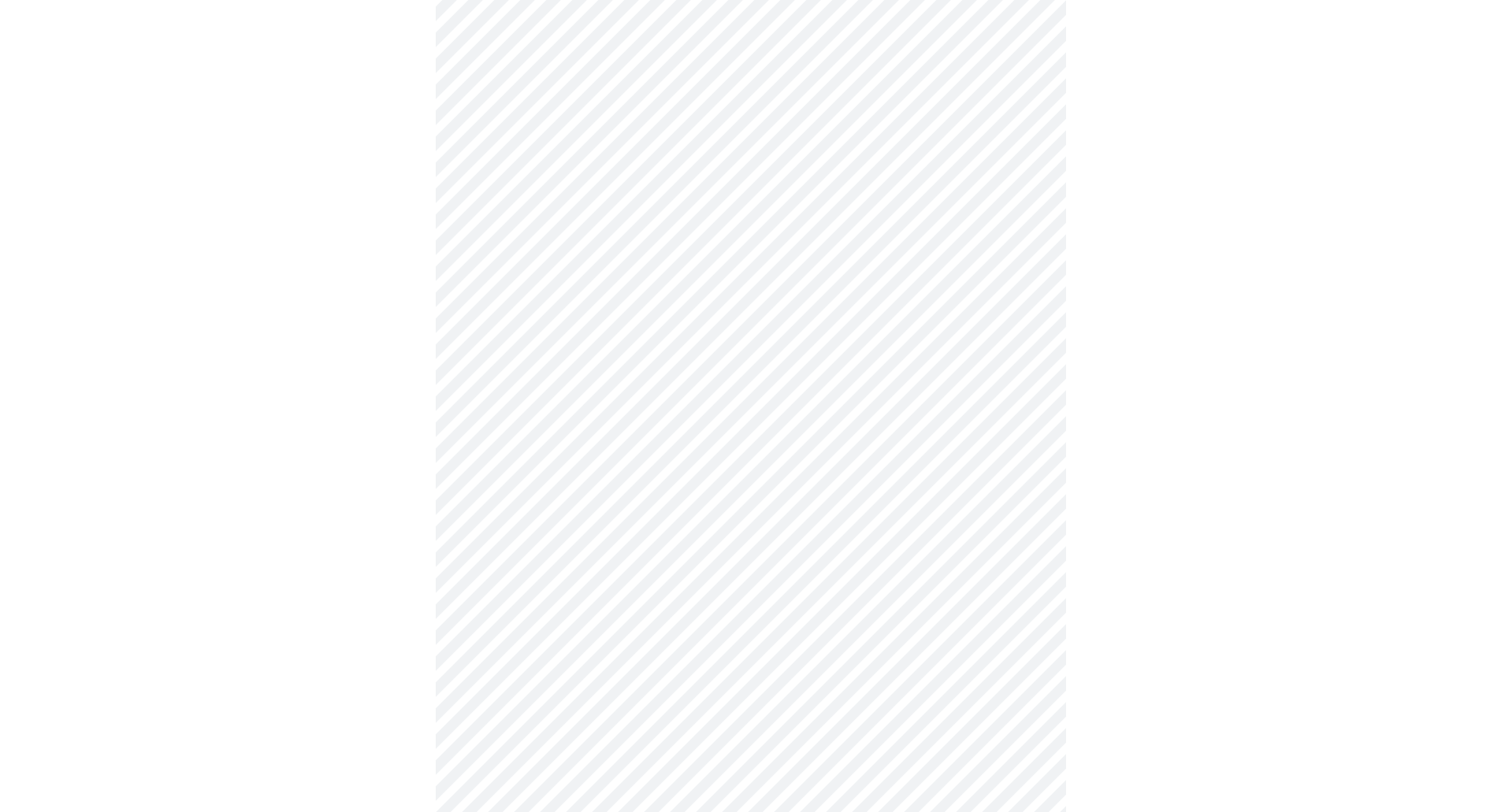
scroll to position [3860, 0]
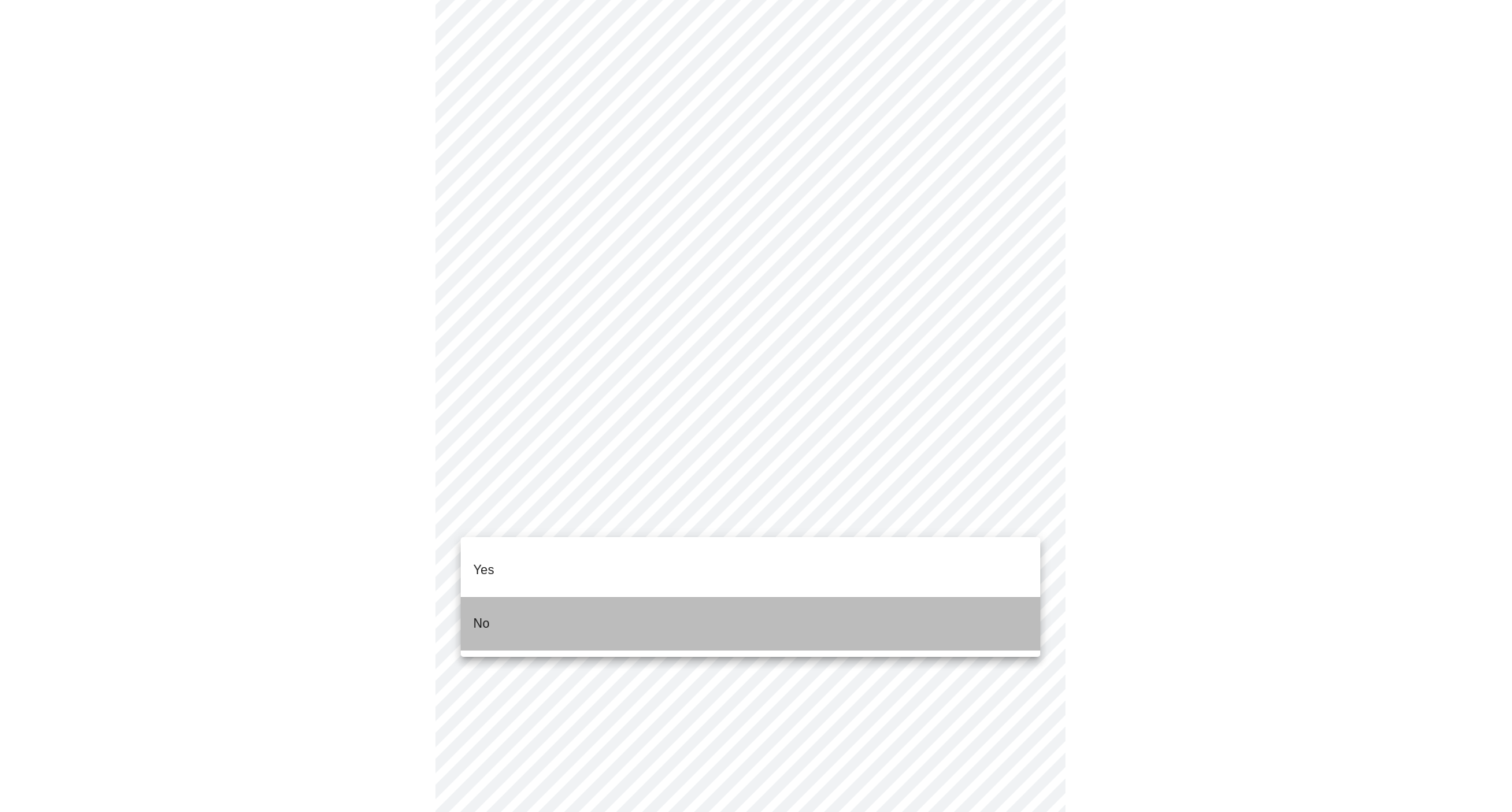
click at [487, 614] on p "No" at bounding box center [482, 624] width 17 height 19
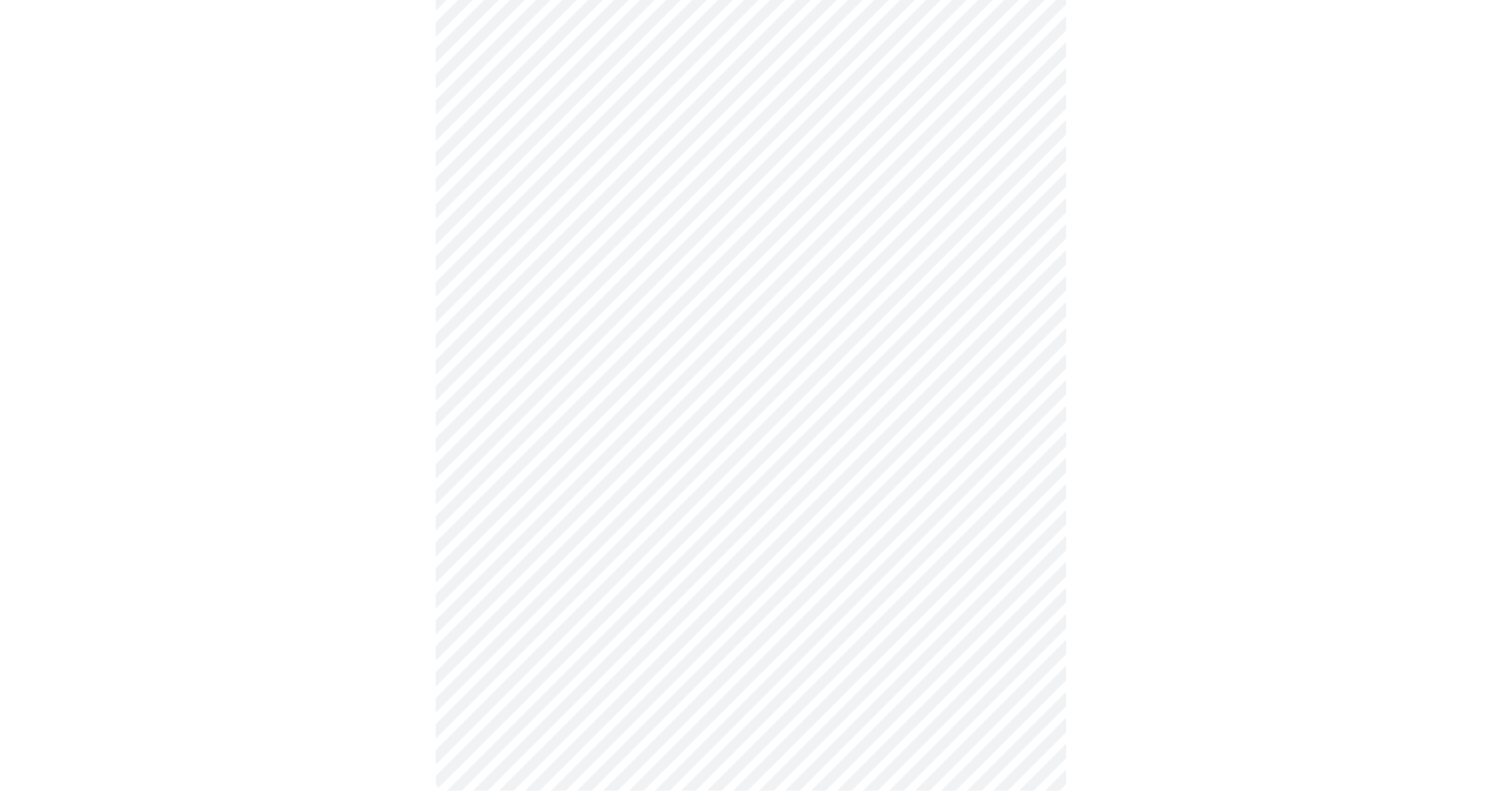
scroll to position [519, 0]
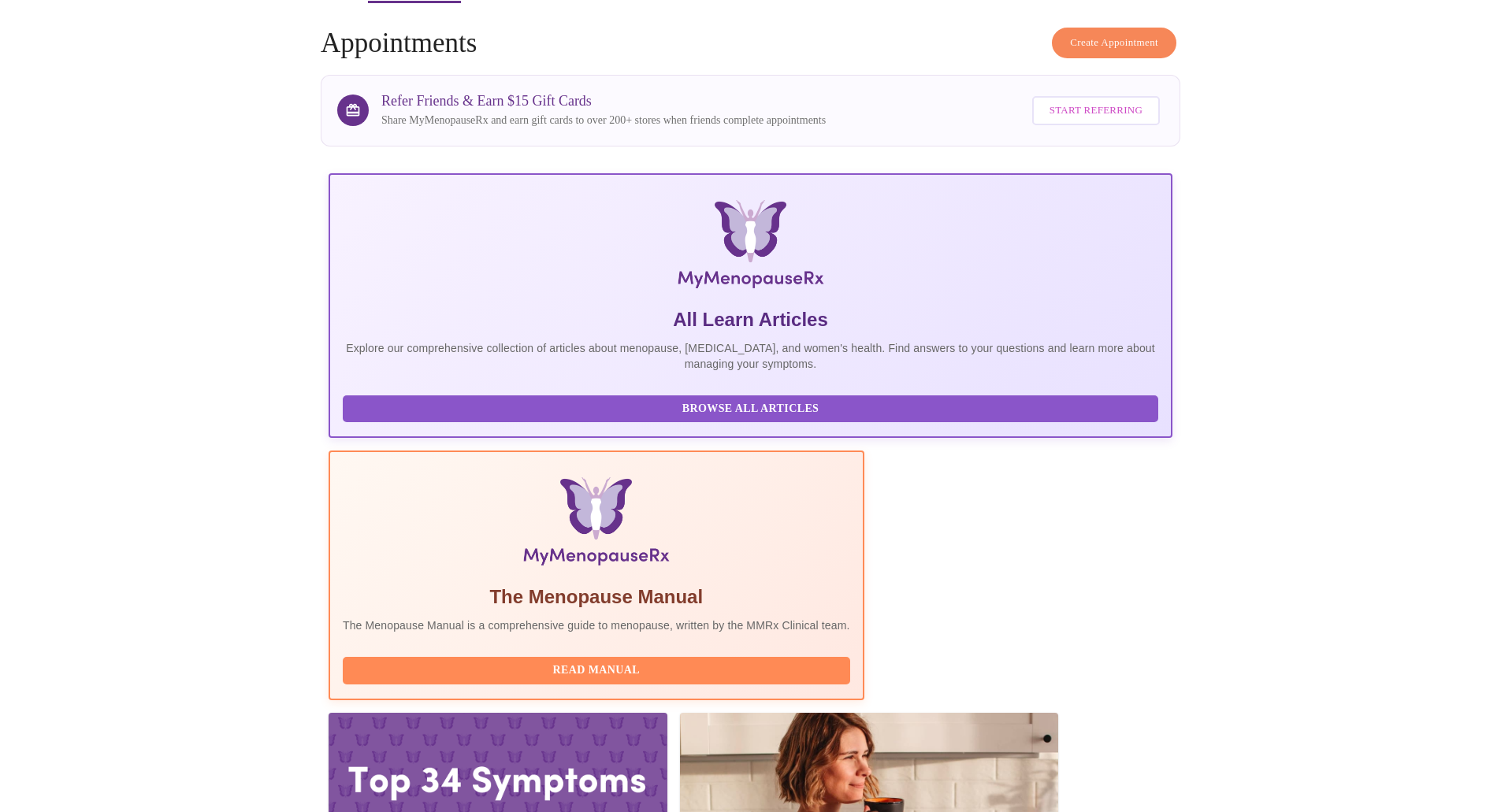
scroll to position [393, 0]
